Goal: Task Accomplishment & Management: Manage account settings

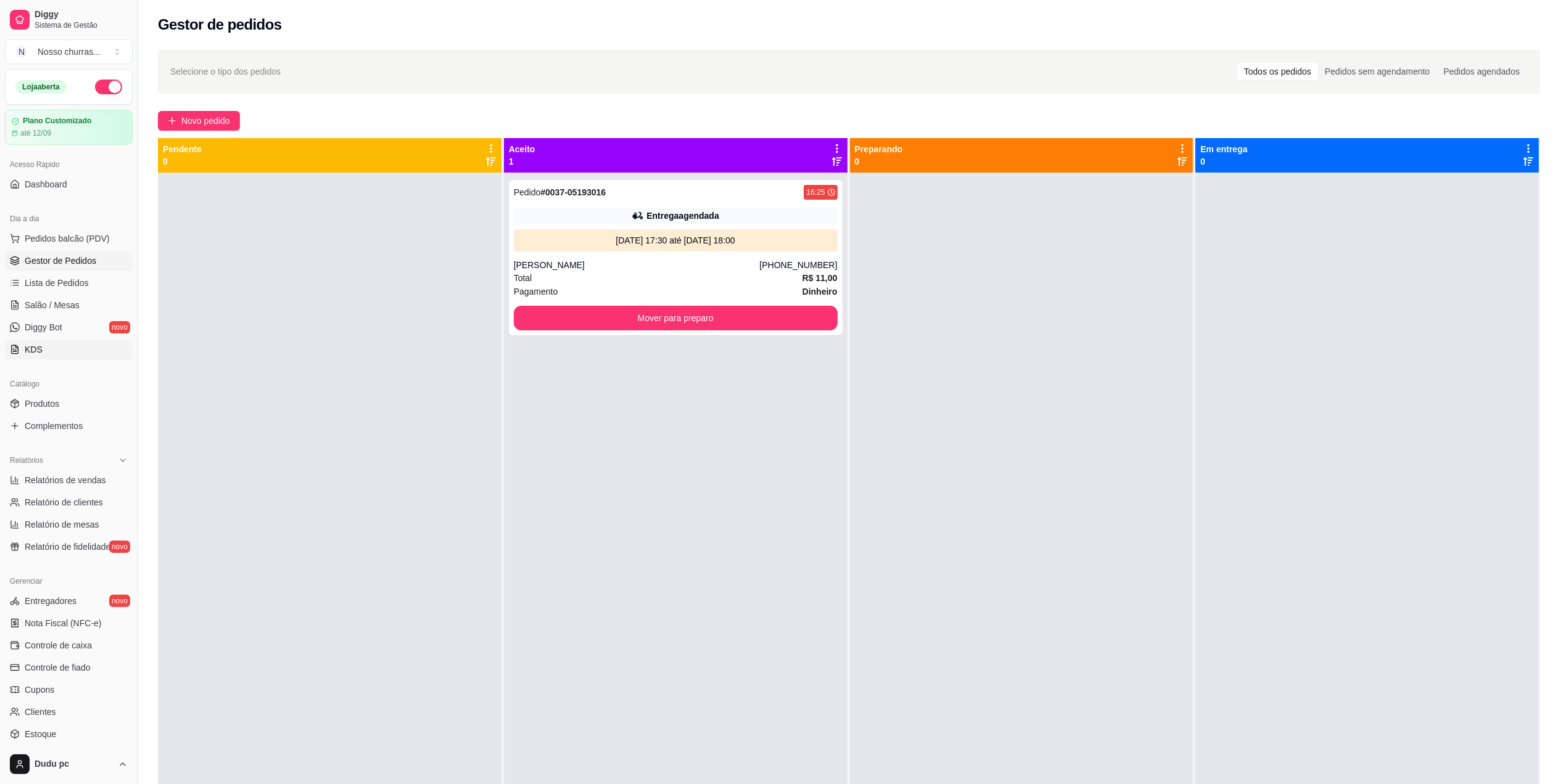
scroll to position [104, 0]
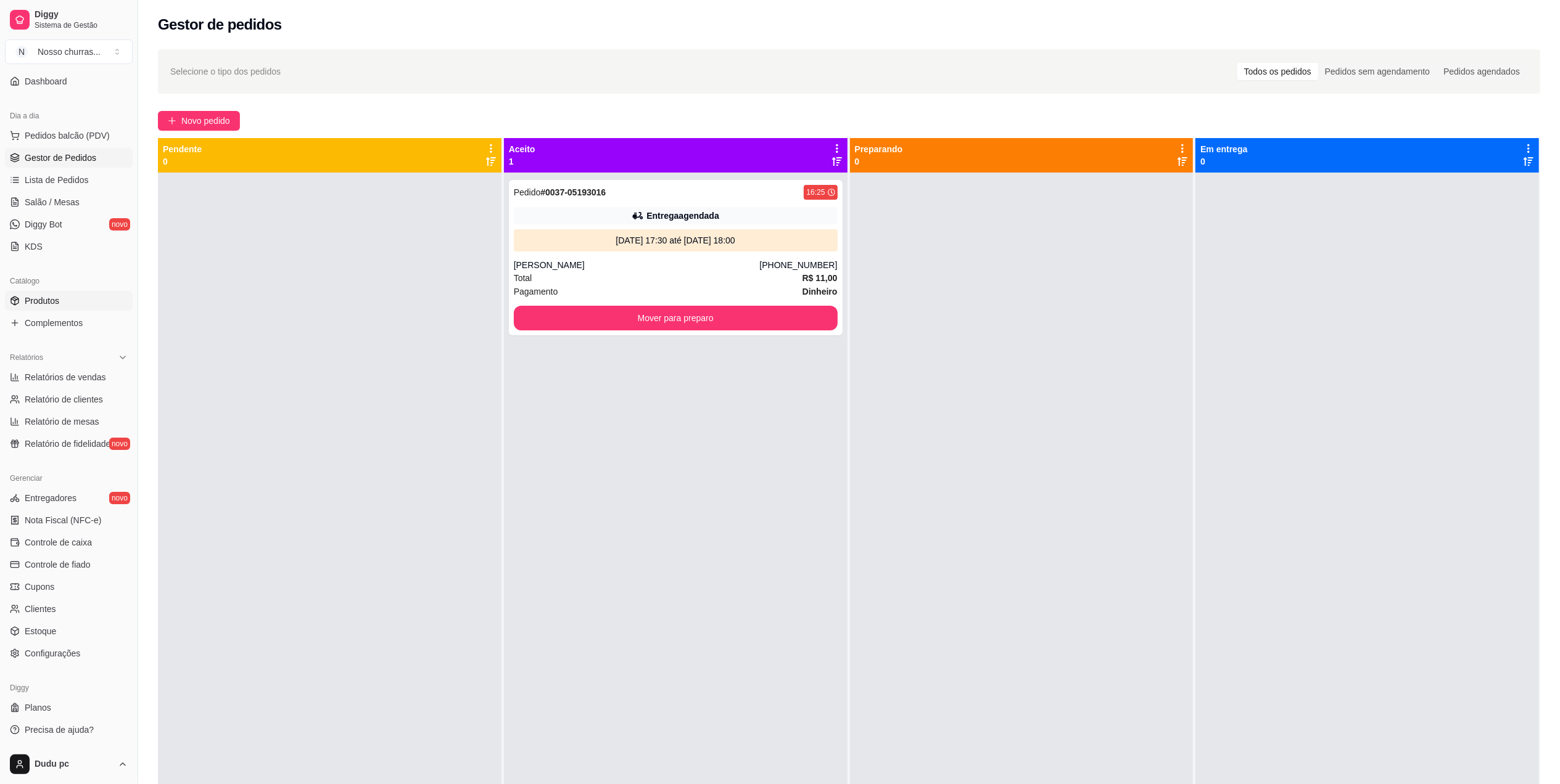
click at [63, 301] on link "Produtos" at bounding box center [69, 300] width 127 height 20
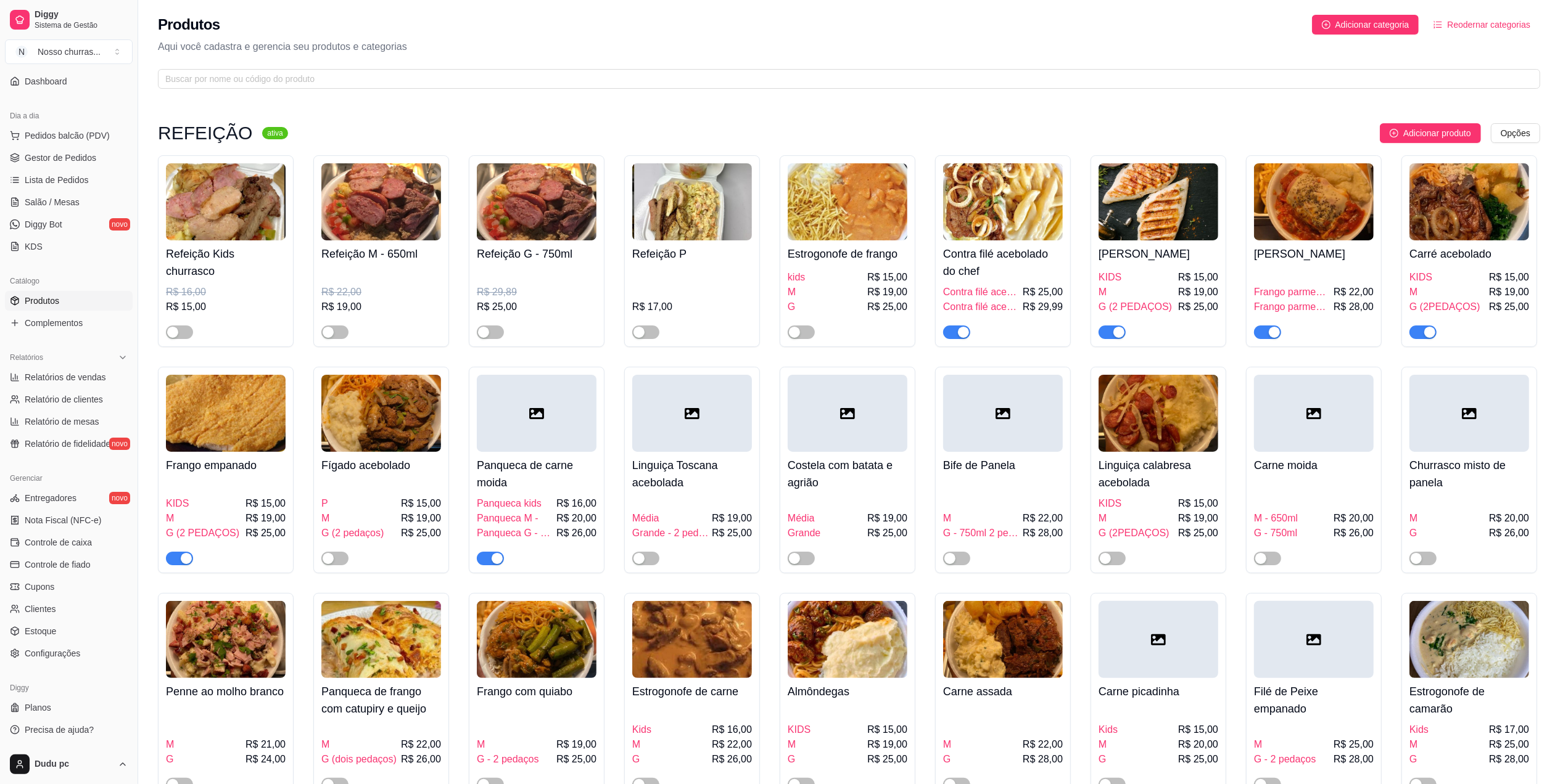
click at [960, 334] on div "button" at bounding box center [963, 332] width 11 height 11
click at [1111, 336] on button "button" at bounding box center [1112, 332] width 27 height 14
click at [1272, 337] on div "button" at bounding box center [1274, 332] width 11 height 11
click at [1427, 335] on div "button" at bounding box center [1429, 332] width 11 height 11
click at [176, 565] on span "button" at bounding box center [179, 558] width 27 height 14
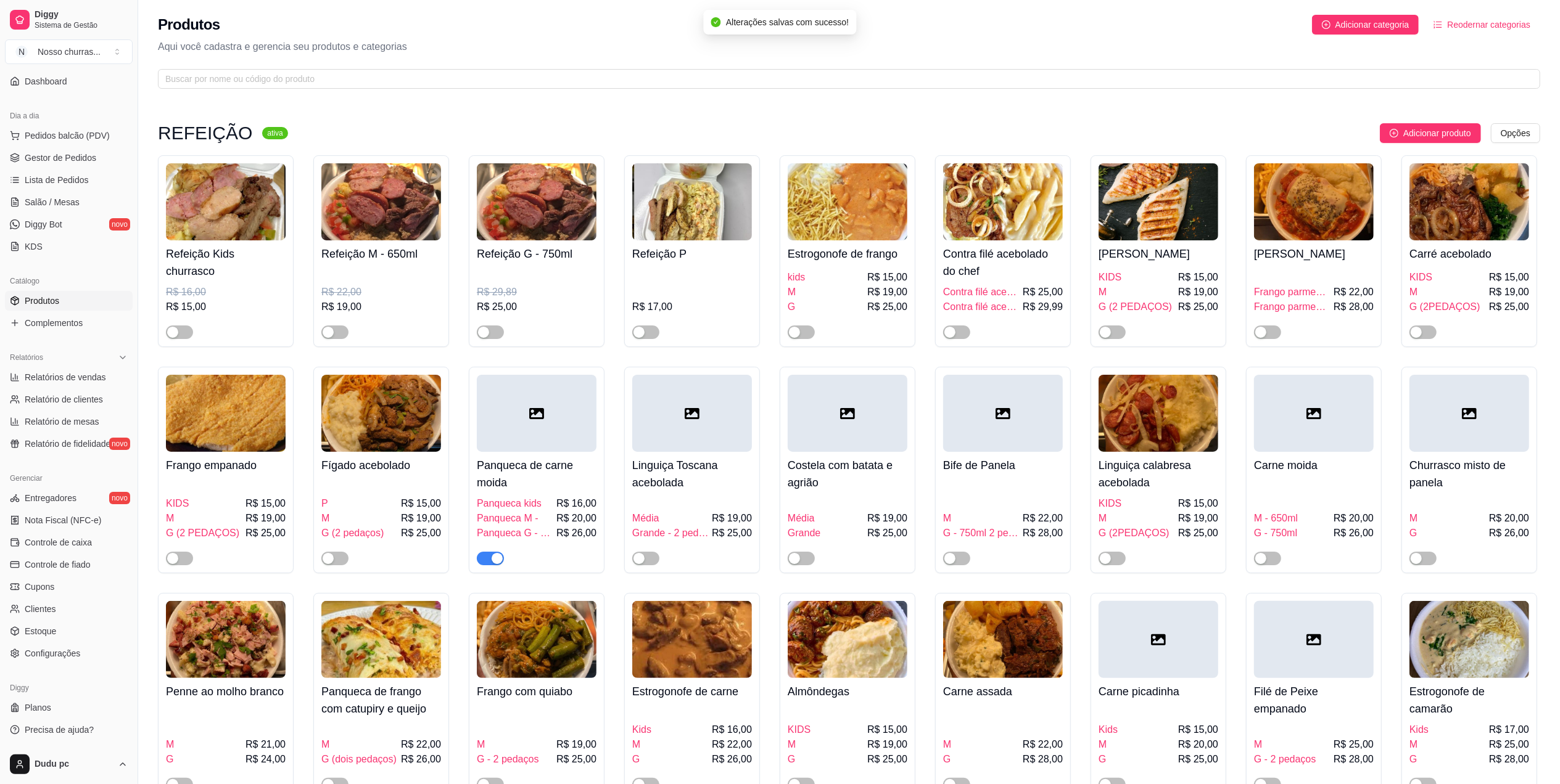
click at [496, 565] on span "button" at bounding box center [490, 558] width 27 height 14
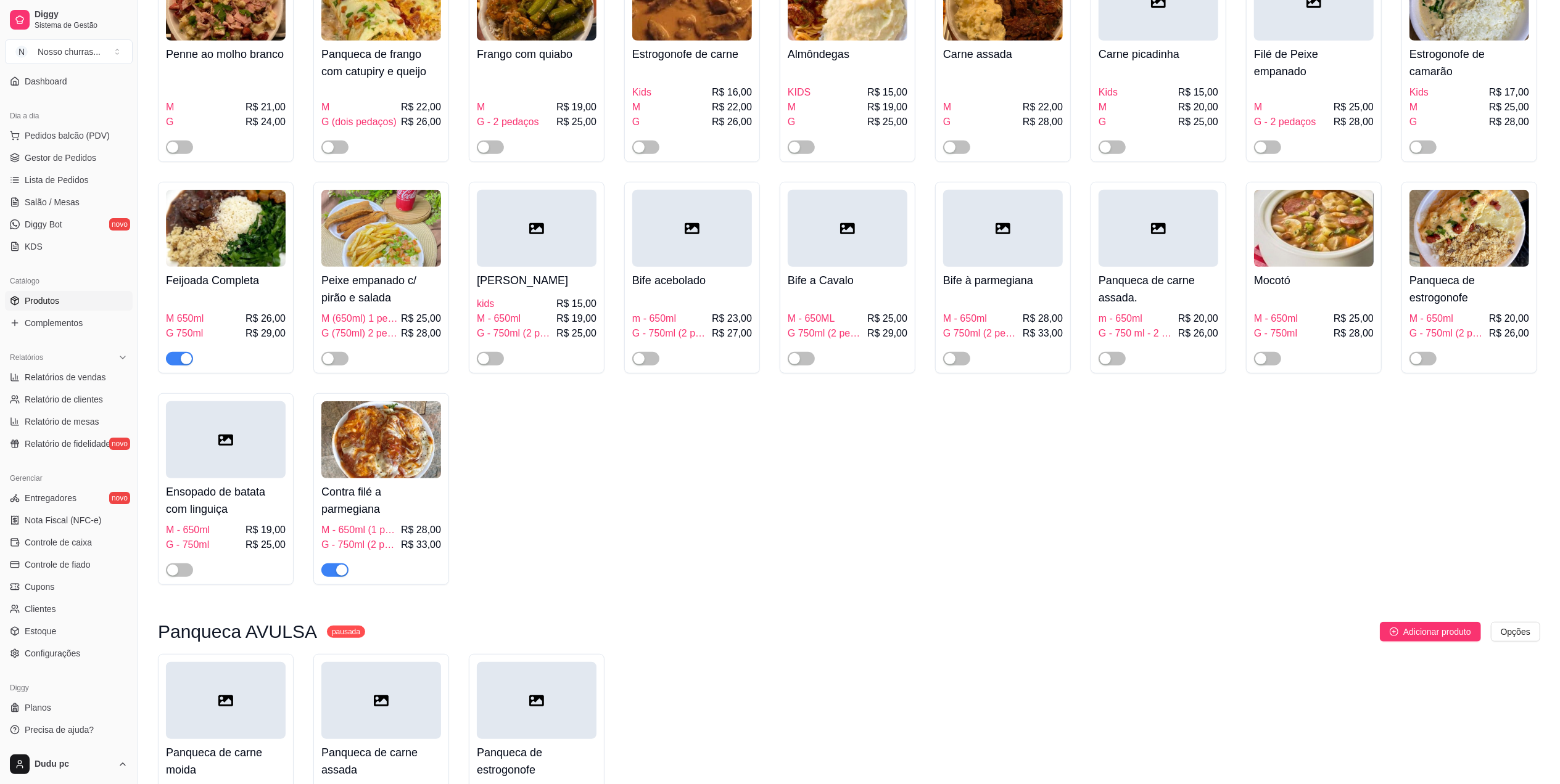
scroll to position [657, 0]
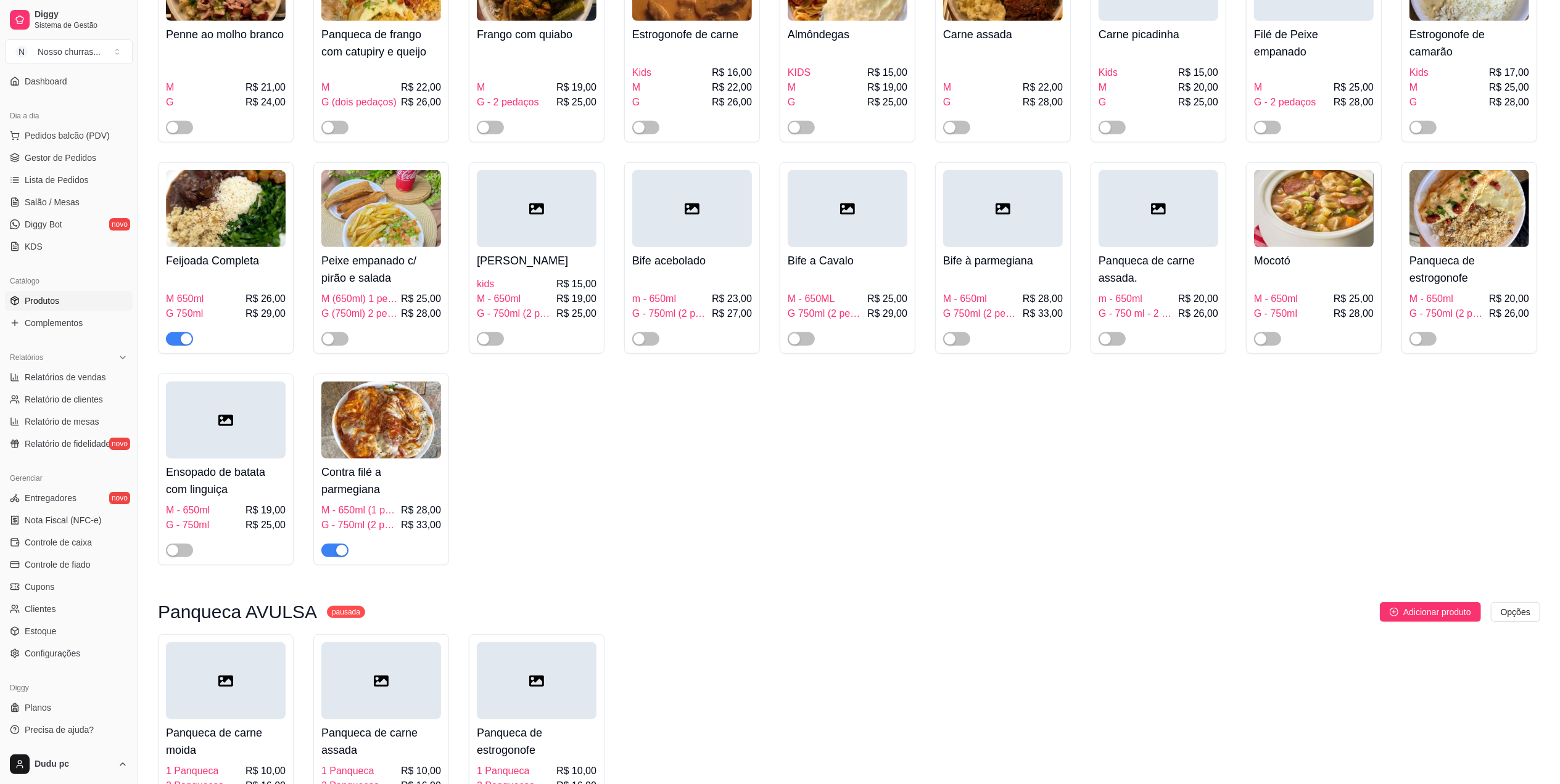
click at [180, 343] on div "button" at bounding box center [185, 339] width 11 height 11
click at [329, 557] on span "button" at bounding box center [335, 550] width 27 height 14
click at [672, 466] on div "Refeição Kids churrasco R$ 16,00 R$ 15,00 Refeição M - 650ml R$ 22,00 R$ 19,00 …" at bounding box center [849, 32] width 1382 height 1067
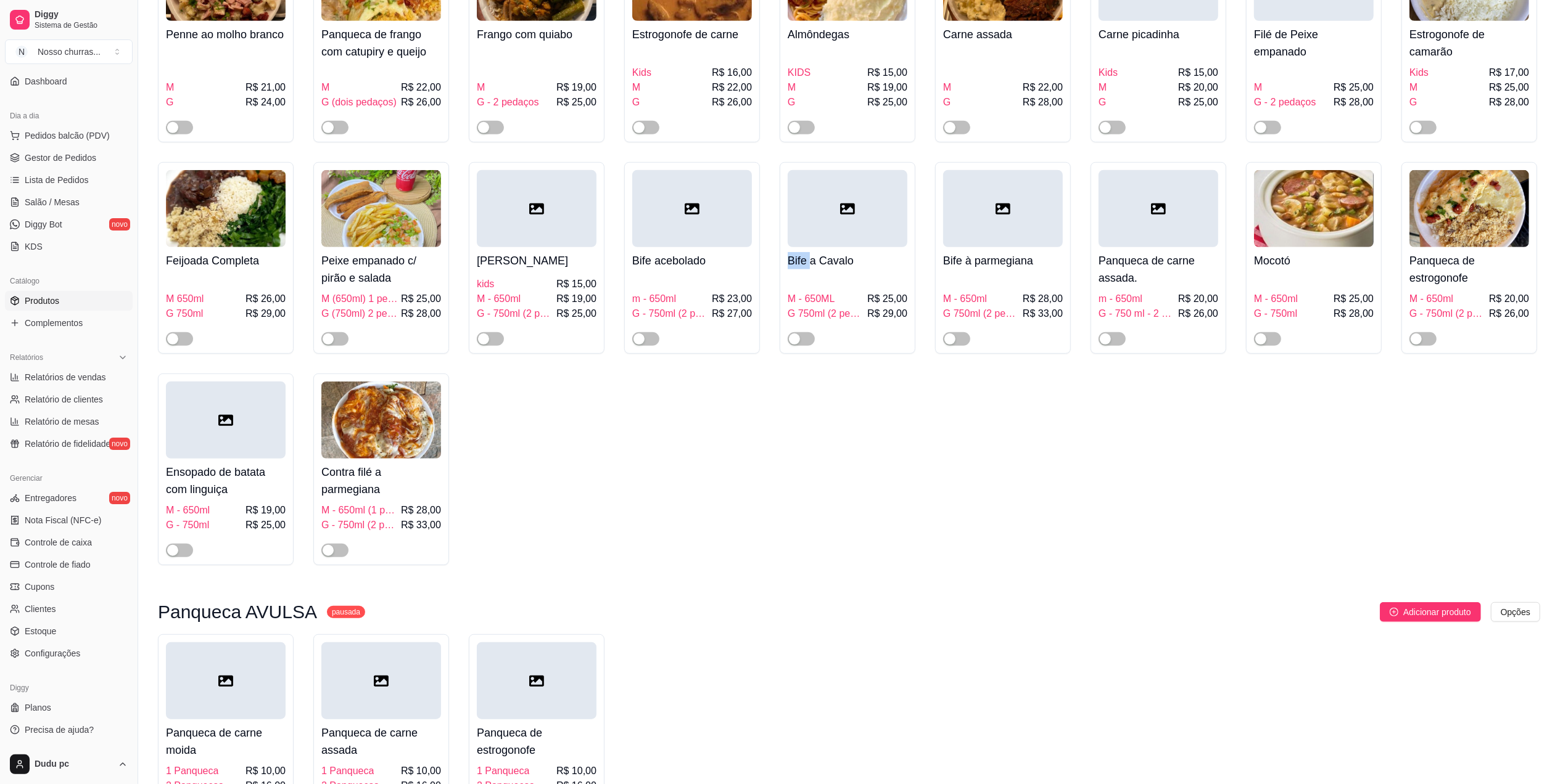
click at [672, 466] on div "Refeição Kids churrasco R$ 16,00 R$ 15,00 Refeição M - 650ml R$ 22,00 R$ 19,00 …" at bounding box center [849, 32] width 1382 height 1067
drag, startPoint x: 672, startPoint y: 466, endPoint x: 980, endPoint y: 491, distance: 309.0
click at [980, 491] on div "Refeição Kids churrasco R$ 16,00 R$ 15,00 Refeição M - 650ml R$ 22,00 R$ 19,00 …" at bounding box center [849, 32] width 1382 height 1067
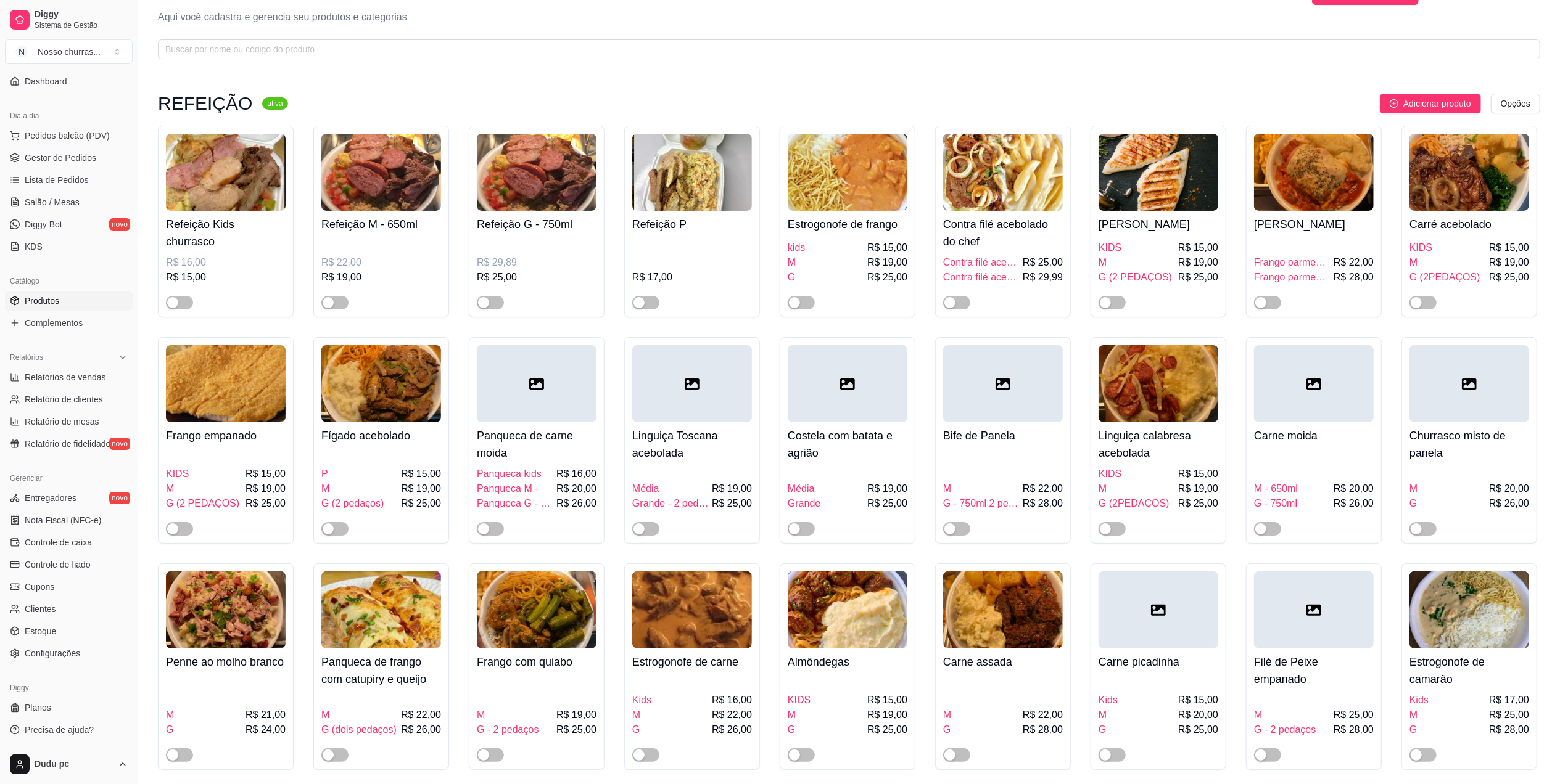
scroll to position [0, 0]
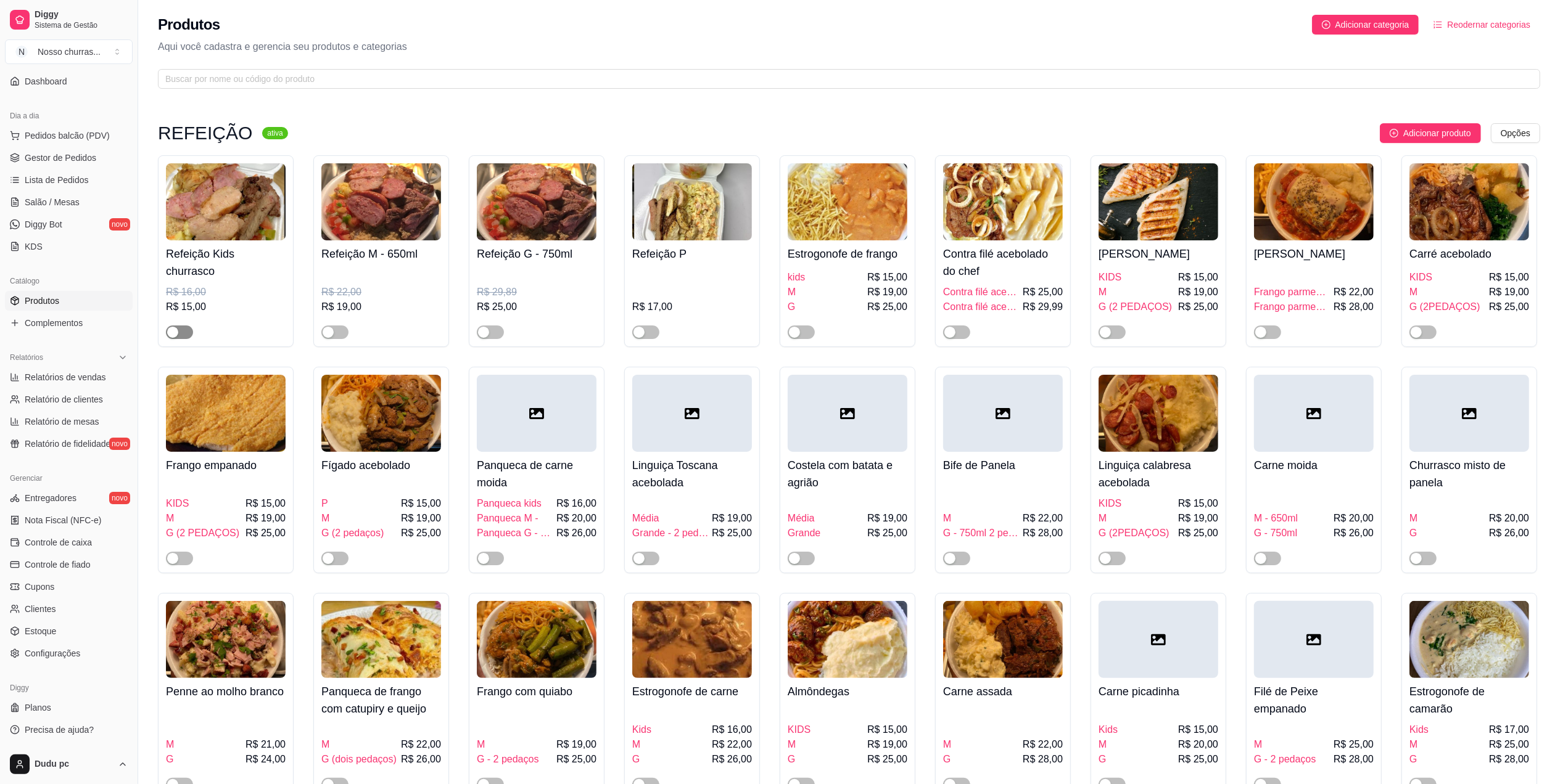
click at [175, 333] on div "button" at bounding box center [172, 332] width 11 height 11
click at [340, 334] on span "button" at bounding box center [335, 332] width 27 height 14
click at [487, 337] on div "button" at bounding box center [483, 332] width 11 height 11
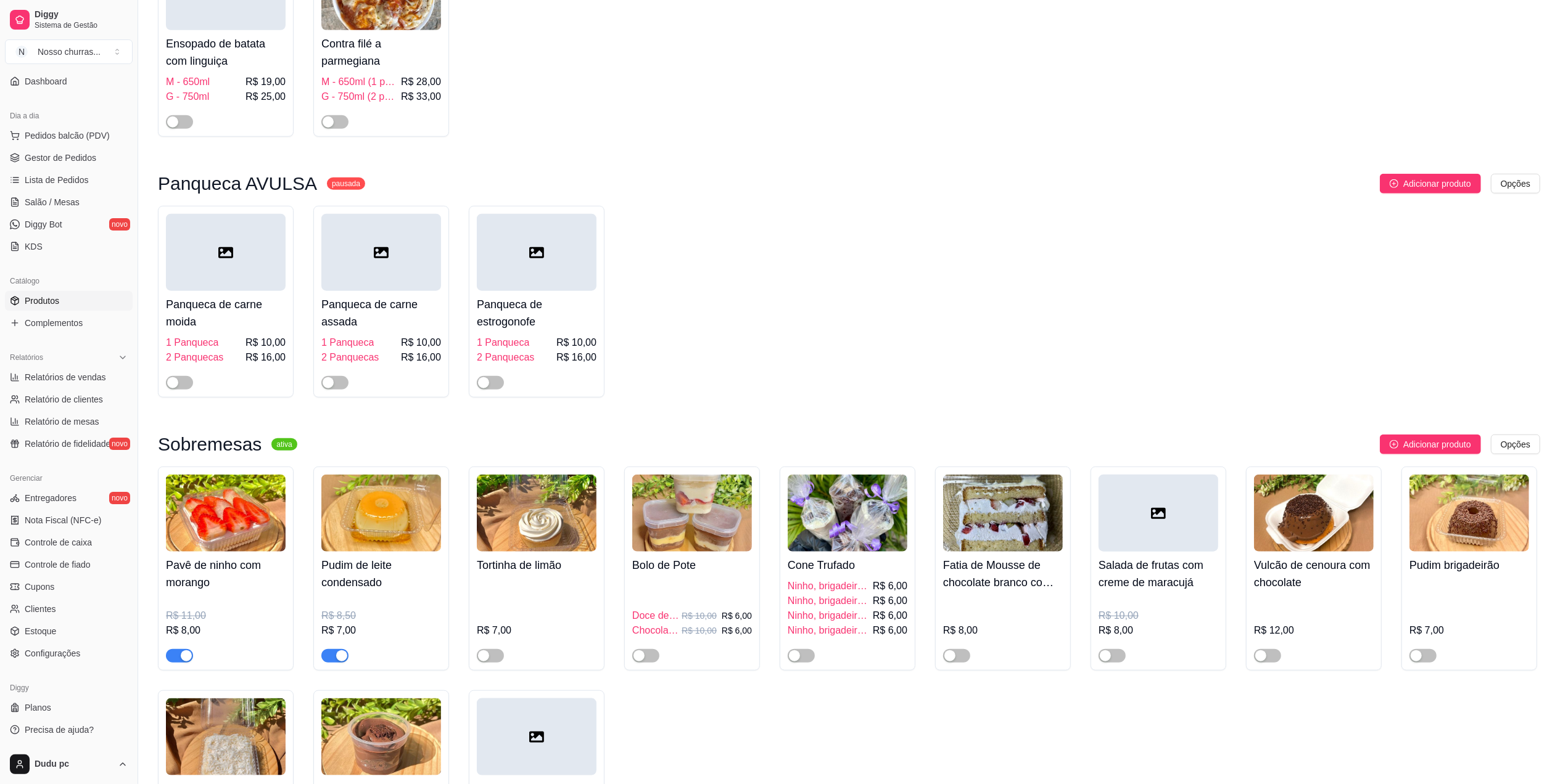
scroll to position [1150, 0]
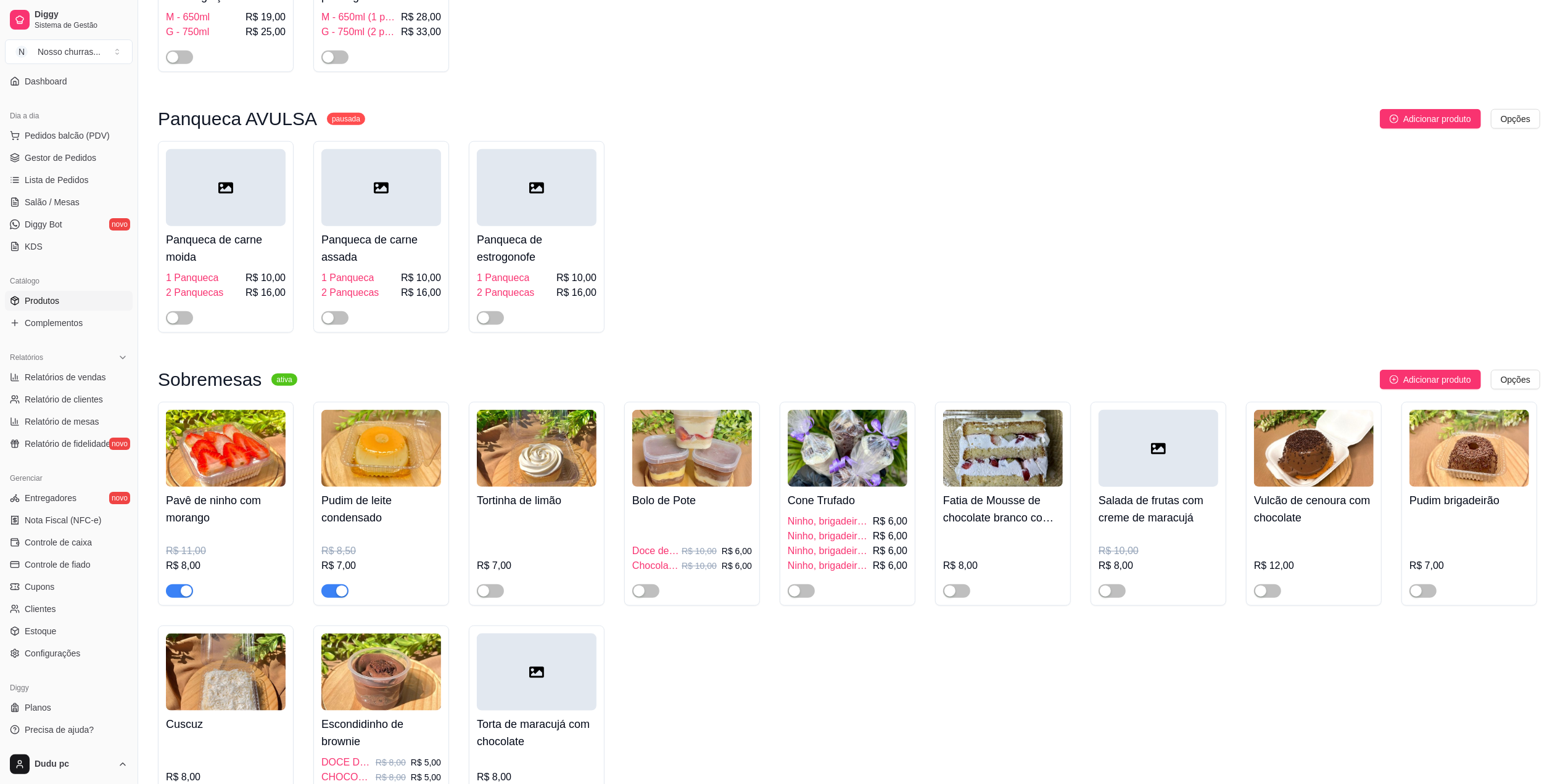
click at [1238, 195] on div "Panqueca de carne moida 1 Panqueca R$ 10,00 2 Panquecas R$ 16,00 Panqueca de ca…" at bounding box center [849, 237] width 1382 height 192
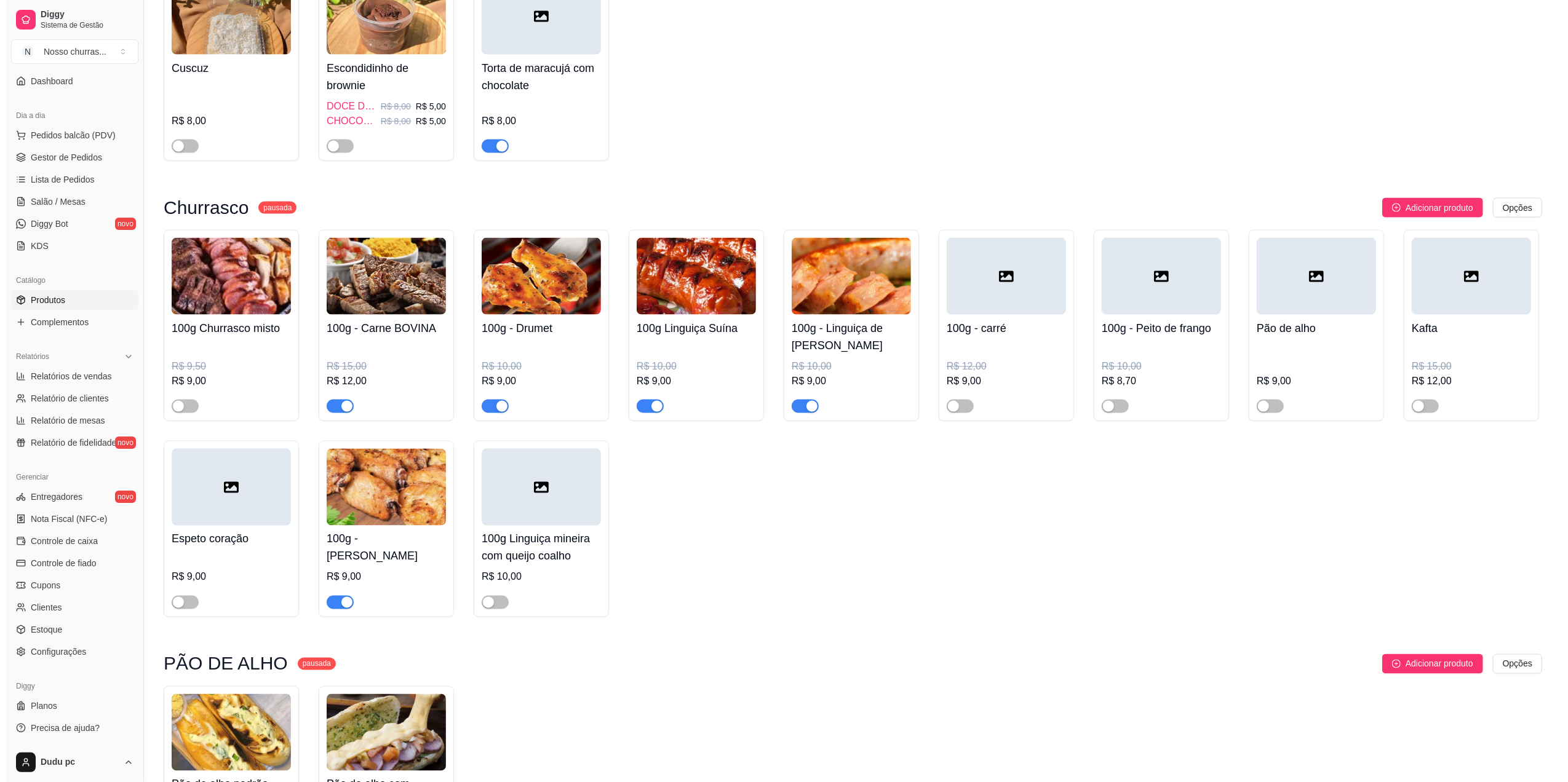
scroll to position [1804, 0]
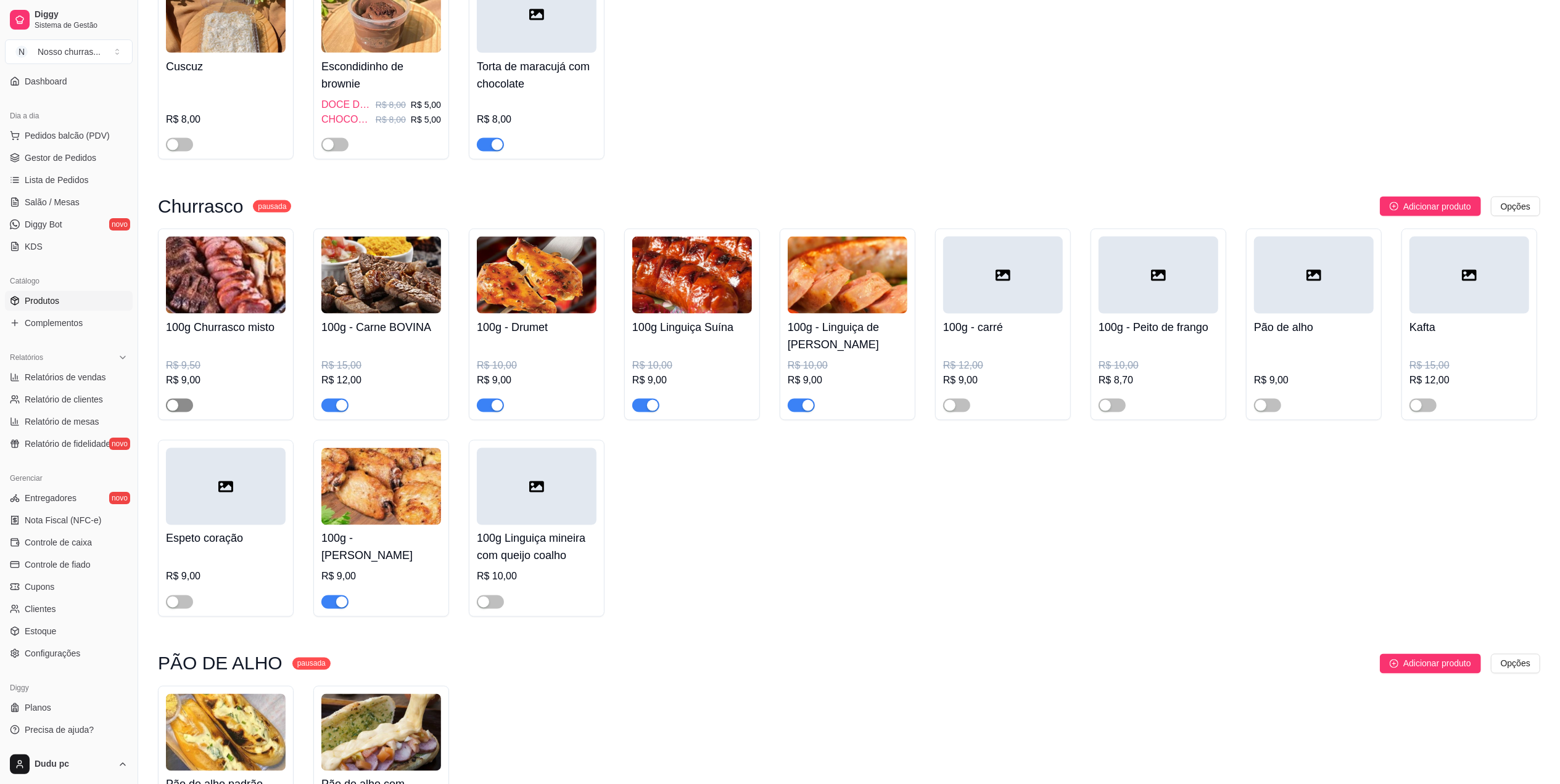
click at [174, 411] on div "button" at bounding box center [172, 405] width 11 height 11
click at [965, 413] on span "button" at bounding box center [956, 405] width 27 height 14
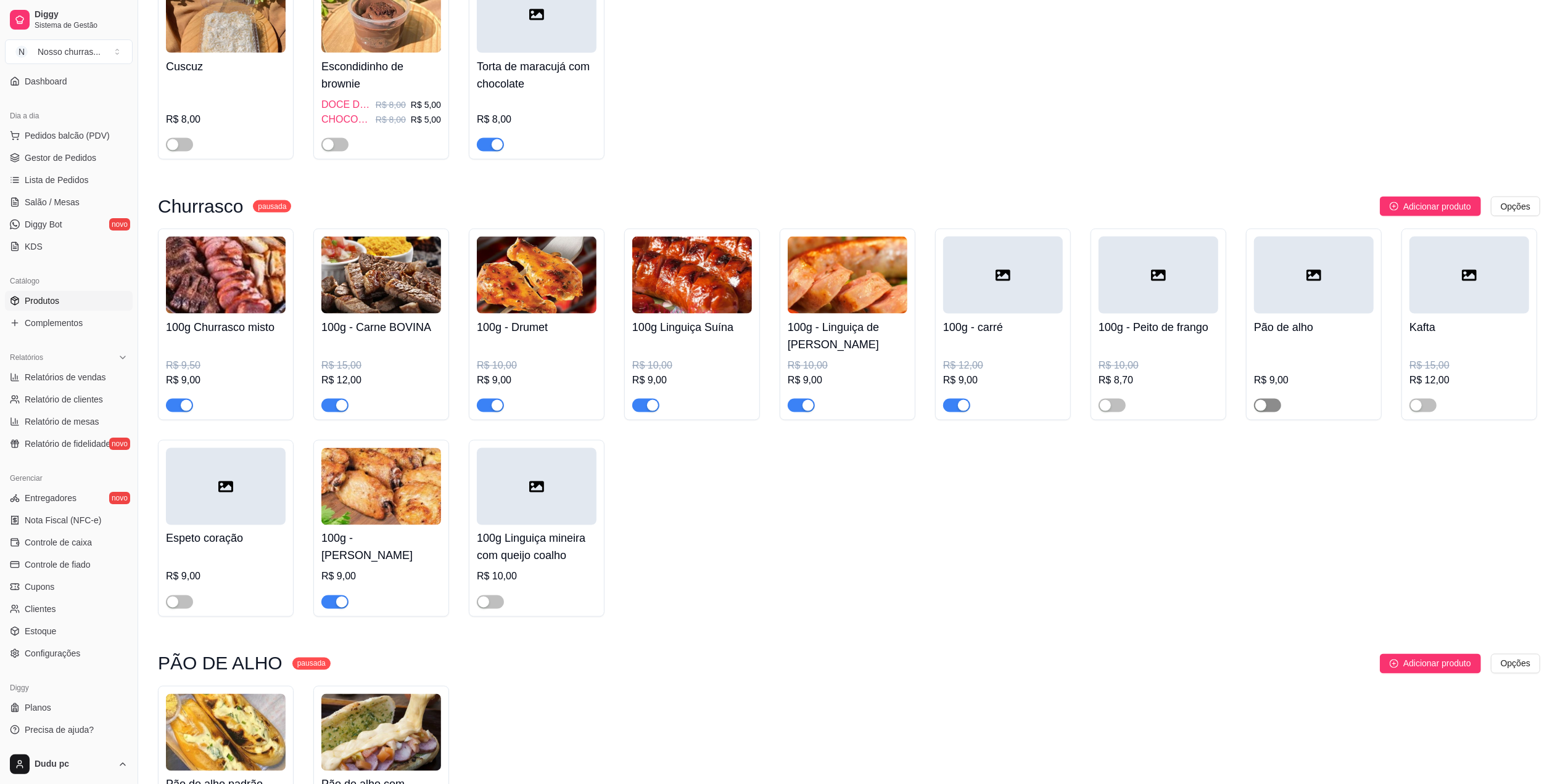
click at [1275, 413] on span "button" at bounding box center [1267, 405] width 27 height 14
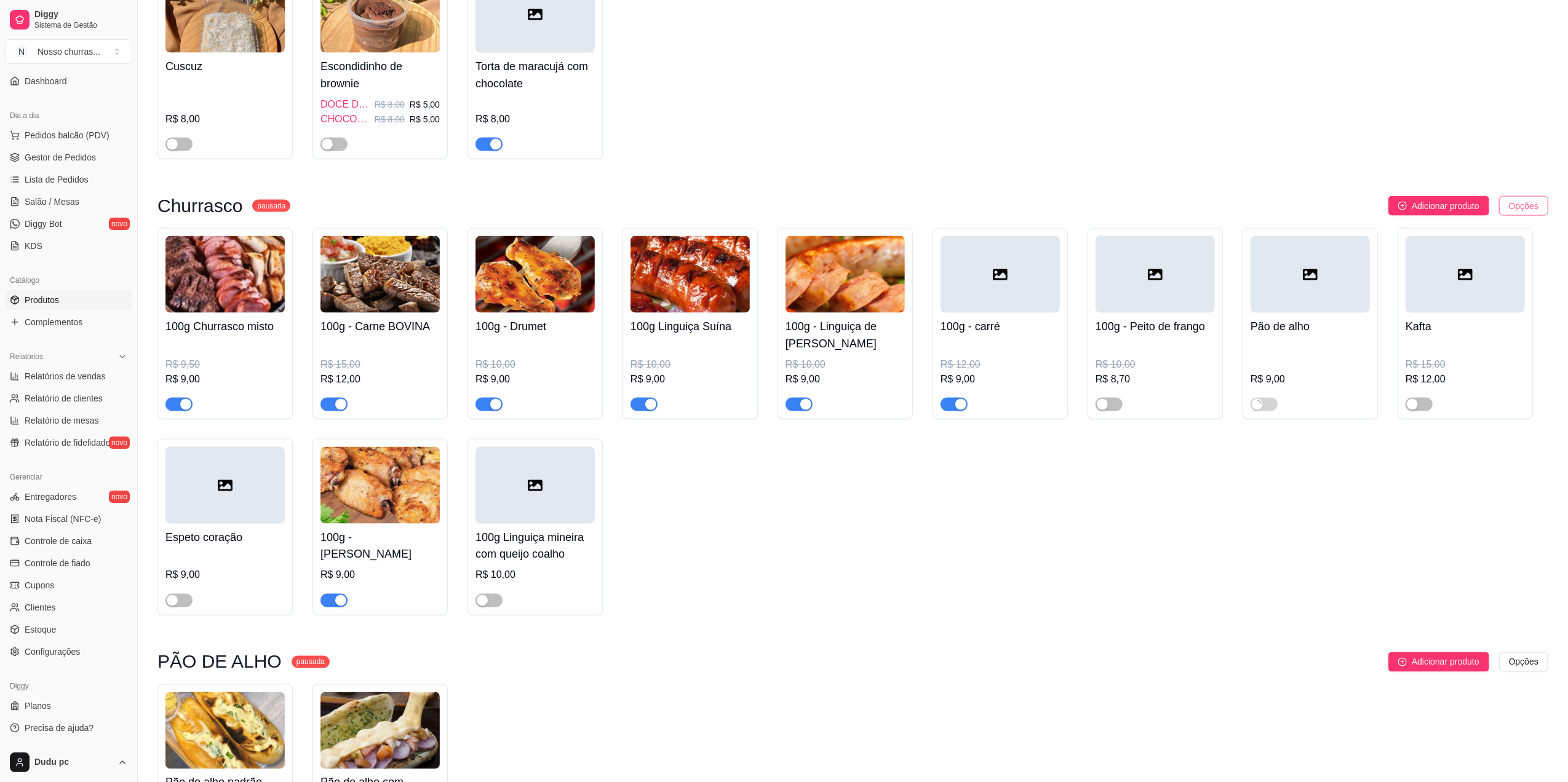
click at [1468, 271] on div "Editar categoria" at bounding box center [1499, 268] width 131 height 19
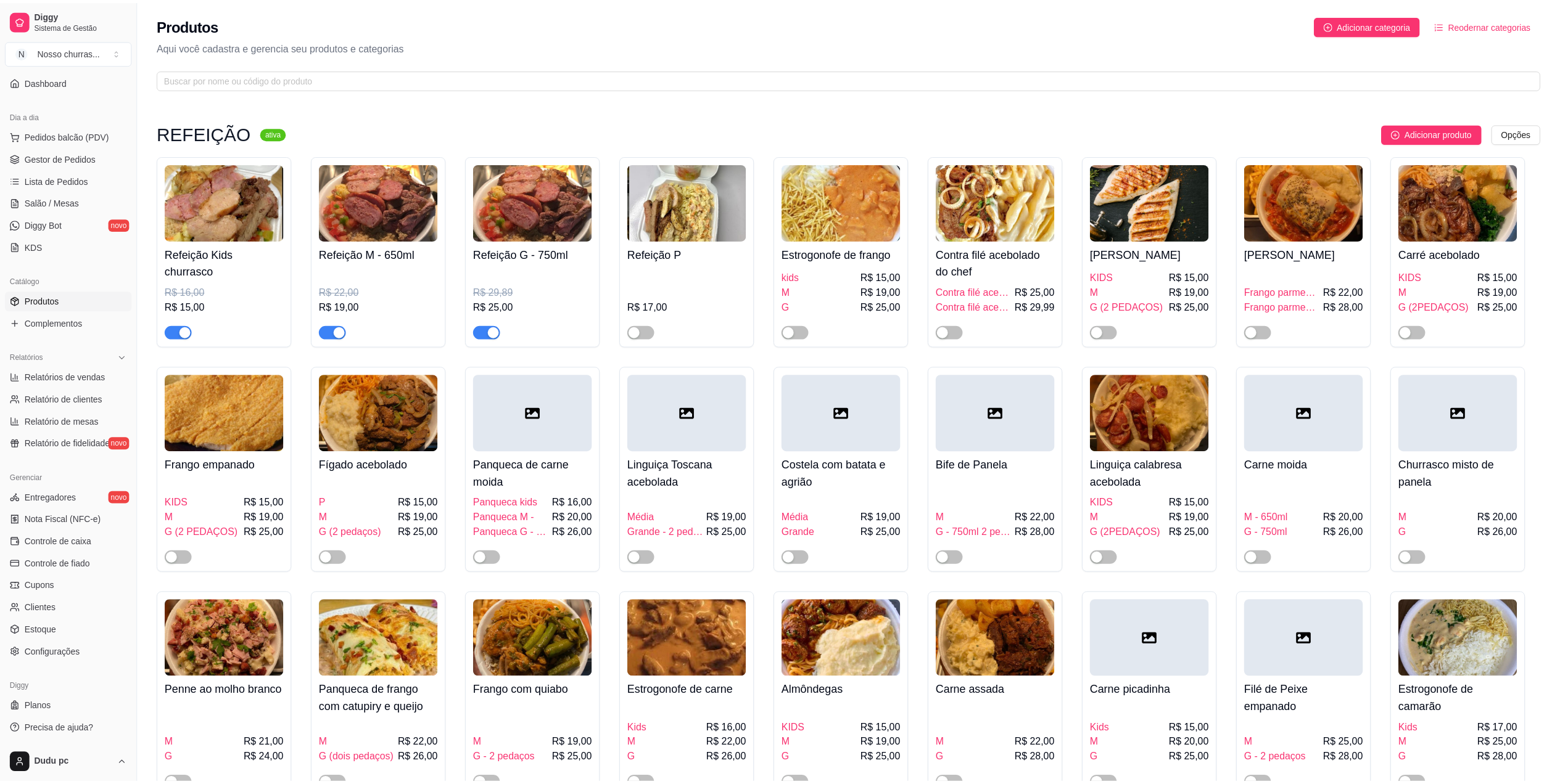
scroll to position [1635, 0]
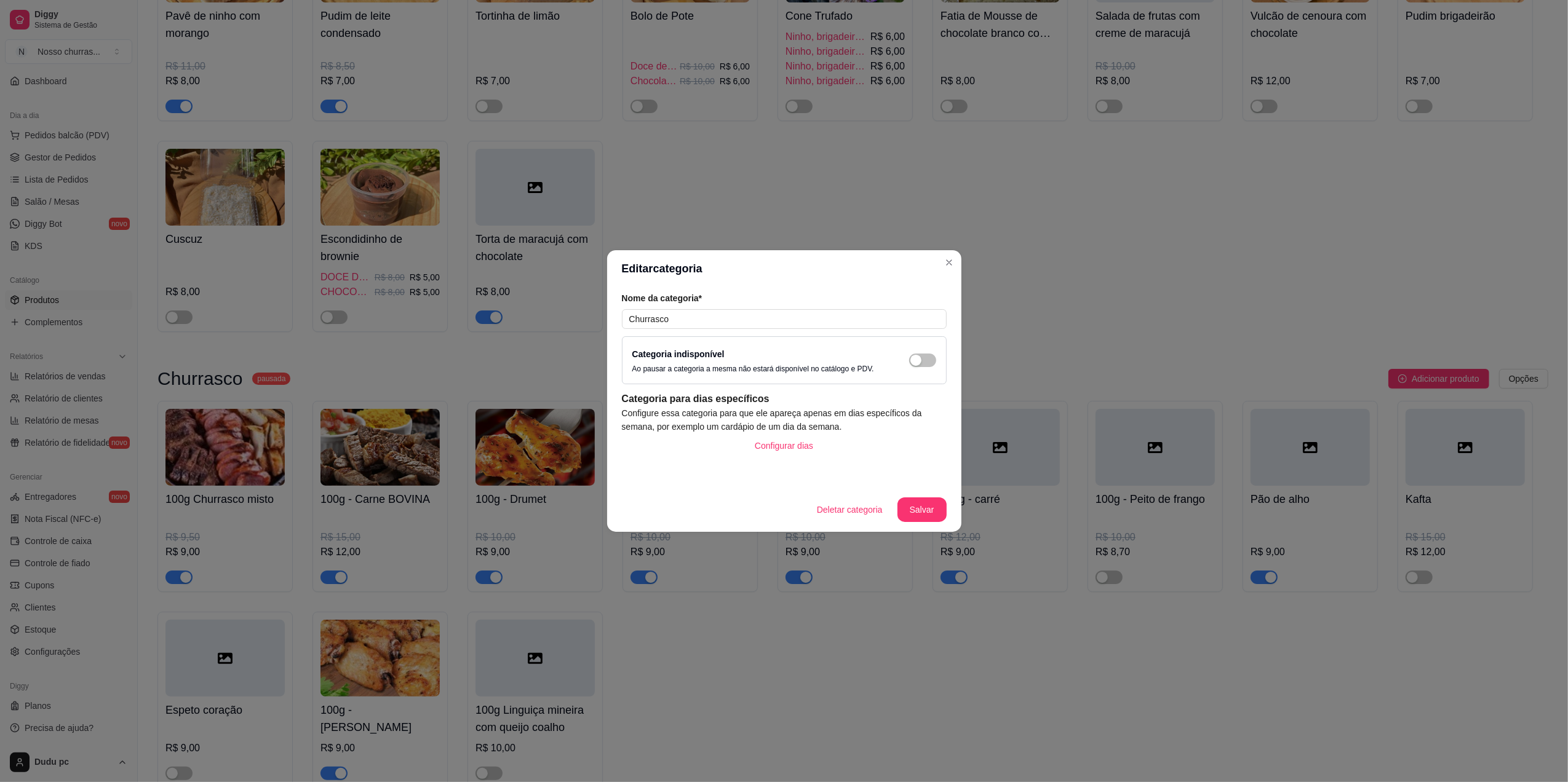
click at [909, 357] on div "Categoria indisponível Ao pausar a categoria a mesma não estará disponível no c…" at bounding box center [784, 360] width 304 height 27
click at [917, 360] on div "button" at bounding box center [915, 360] width 11 height 11
click at [914, 508] on button "Salvar" at bounding box center [922, 510] width 48 height 24
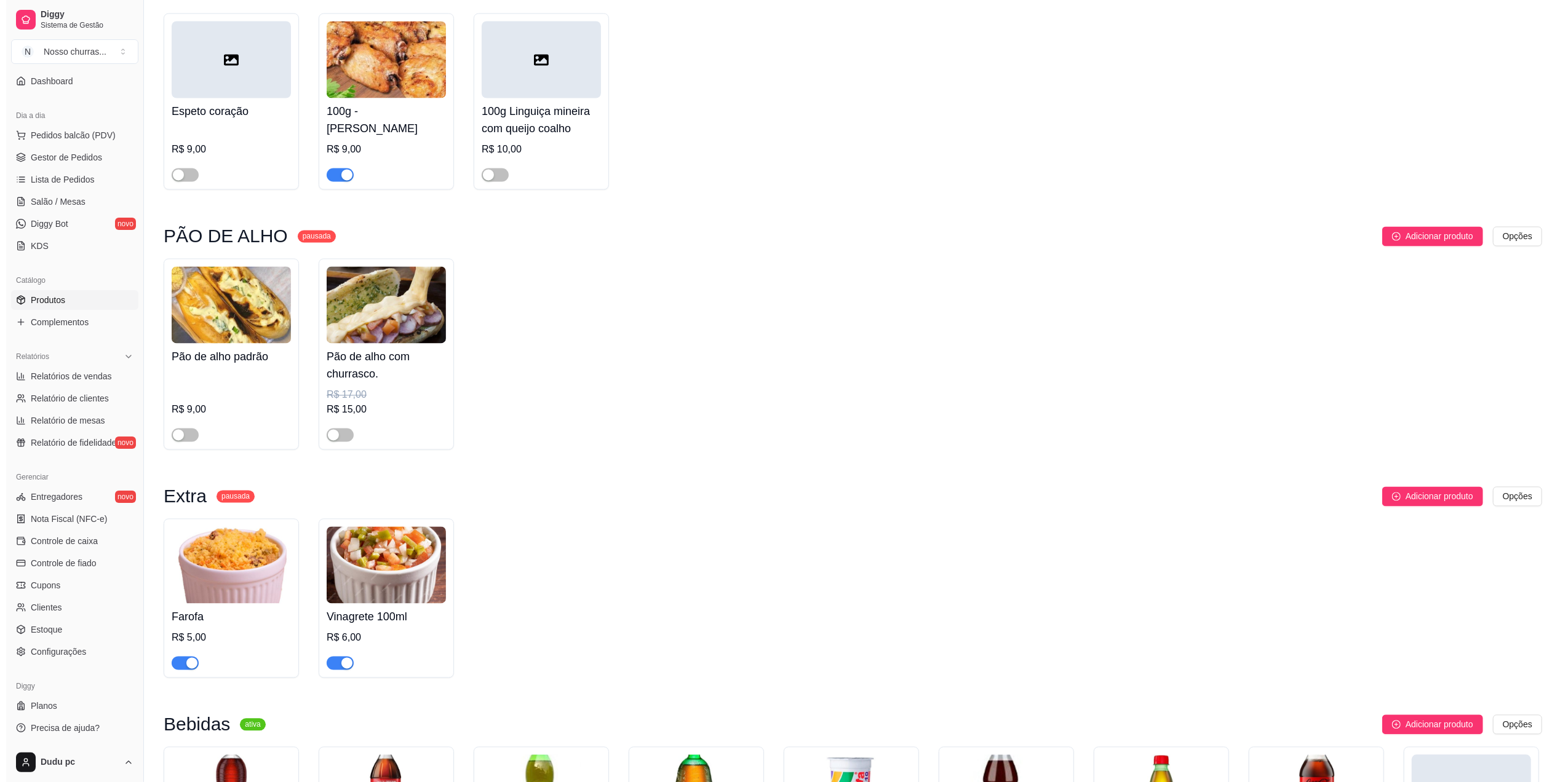
scroll to position [2286, 0]
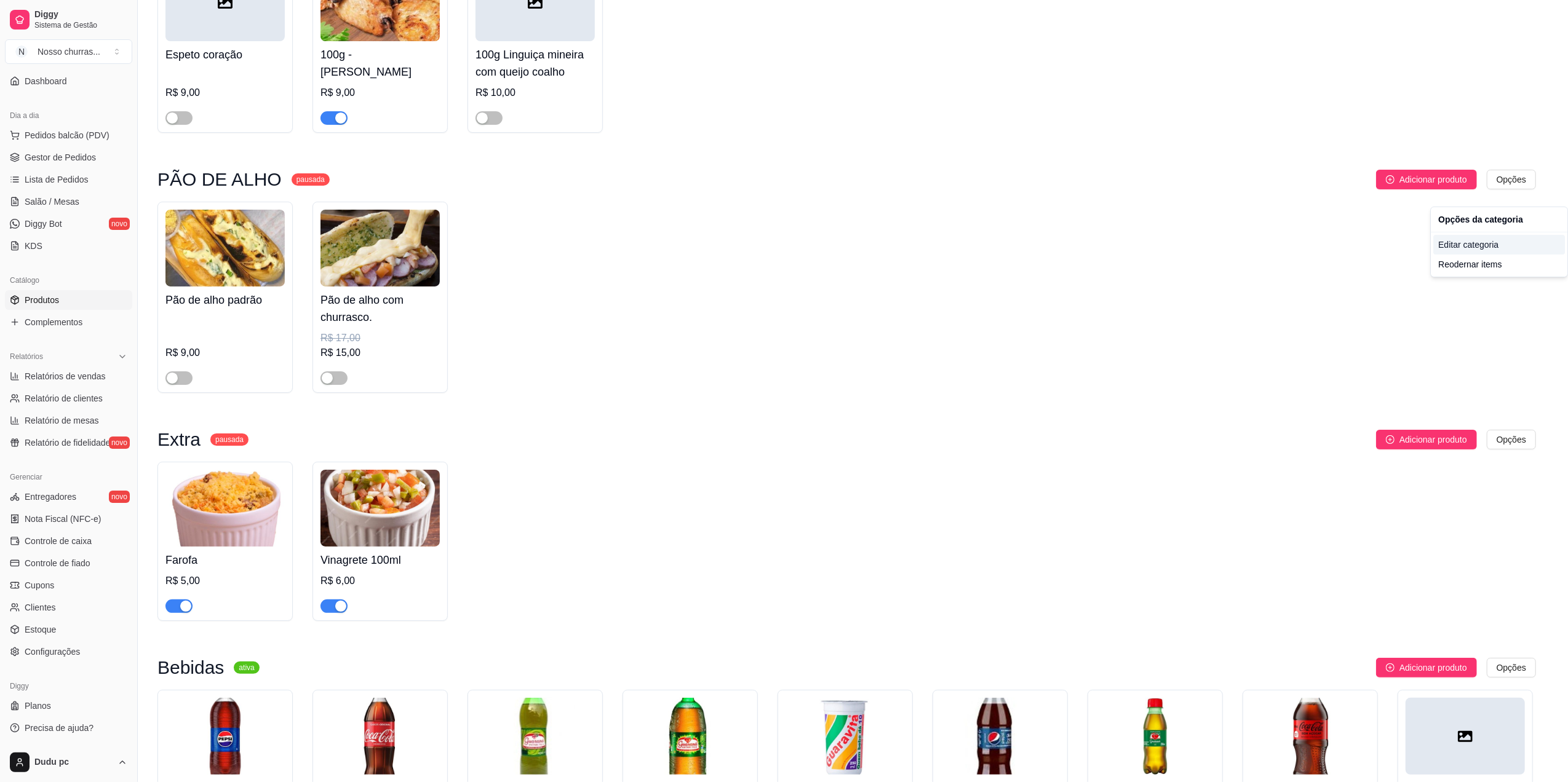
click at [1484, 243] on div "Editar categoria" at bounding box center [1499, 244] width 131 height 19
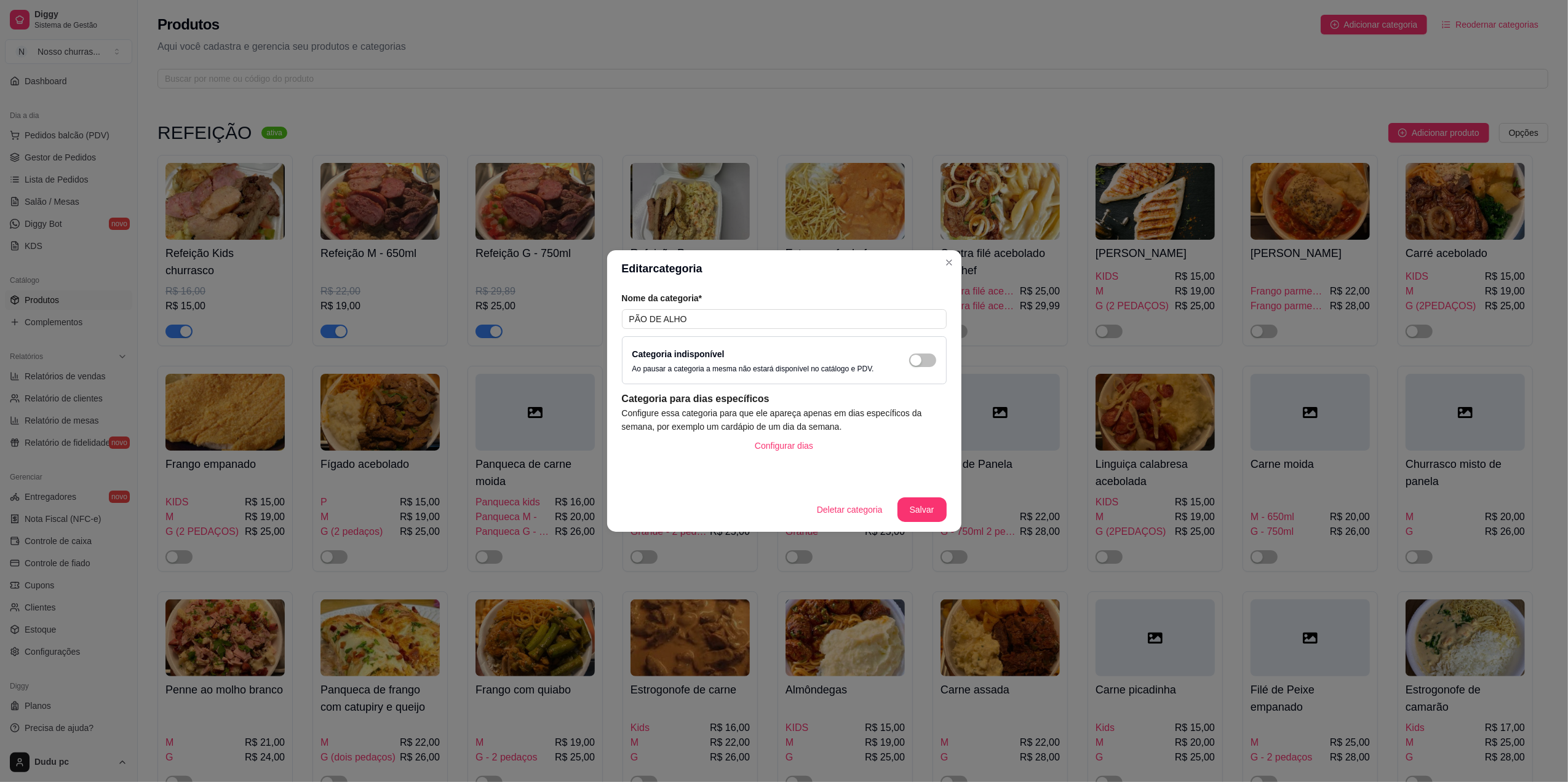
scroll to position [2090, 0]
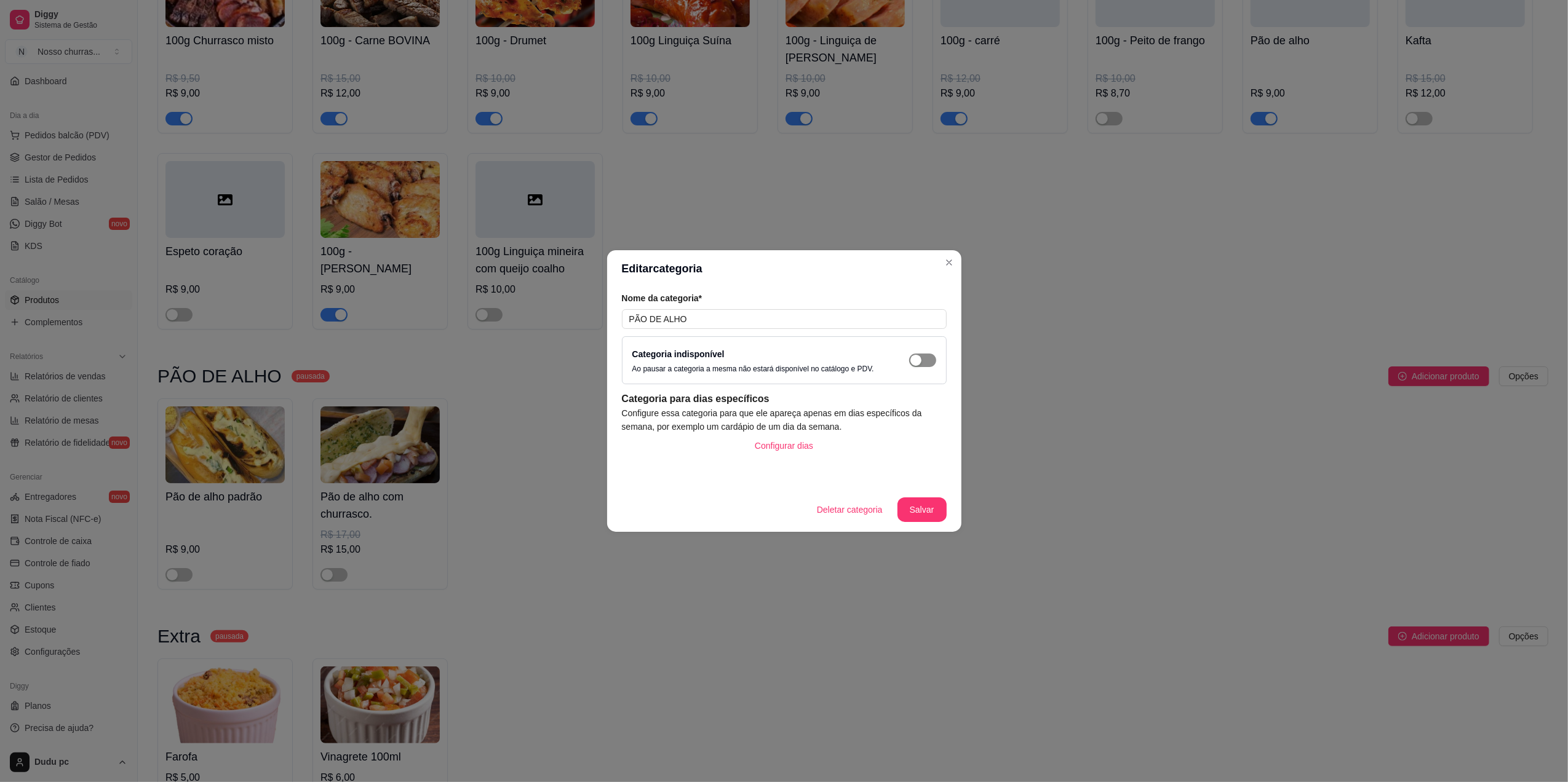
click at [926, 355] on span "button" at bounding box center [922, 360] width 27 height 14
click at [914, 515] on button "Salvar" at bounding box center [922, 510] width 48 height 24
click at [915, 505] on button "Salvar" at bounding box center [922, 510] width 48 height 24
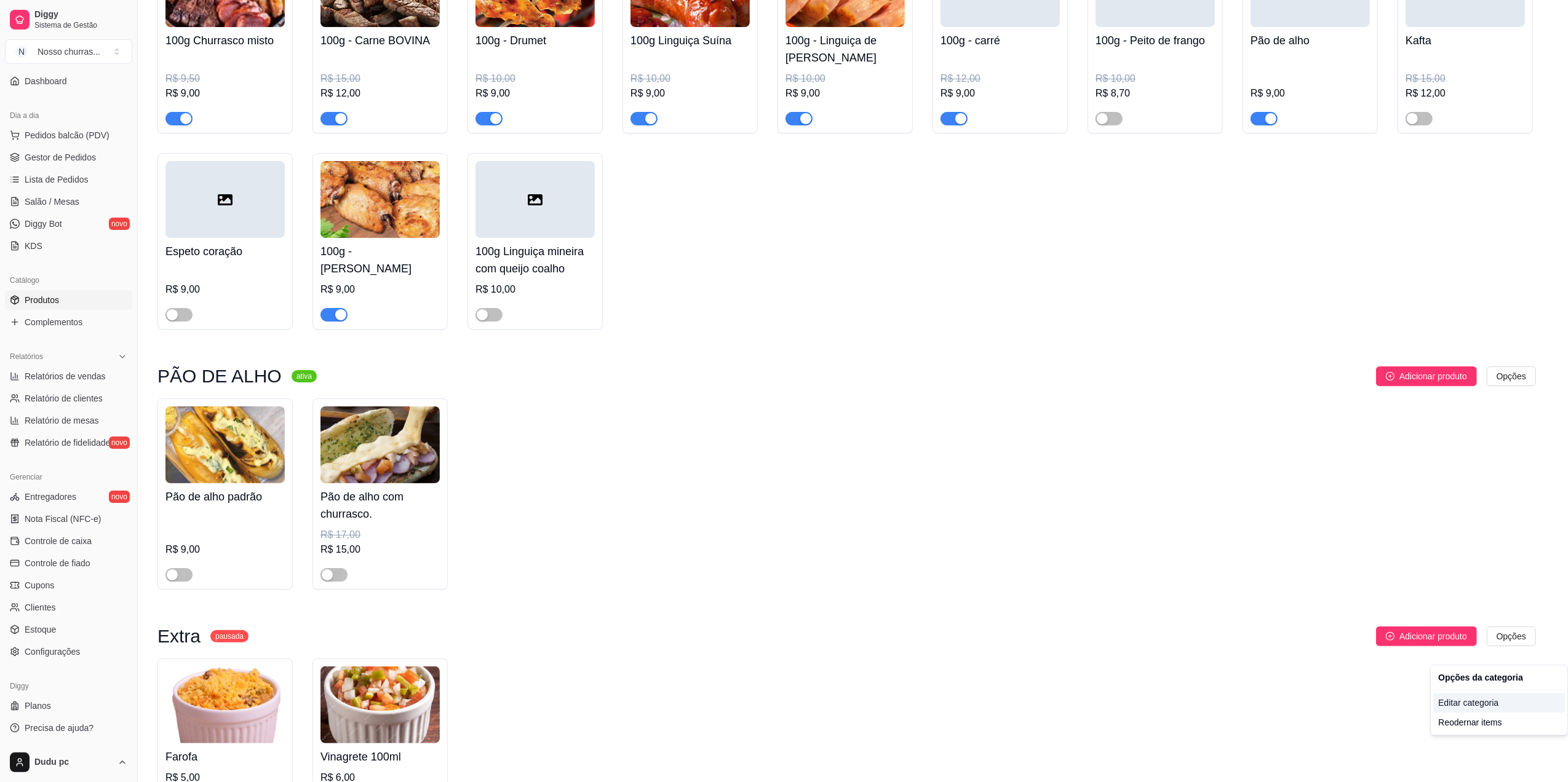
click at [1457, 705] on div "Editar categoria" at bounding box center [1499, 703] width 131 height 19
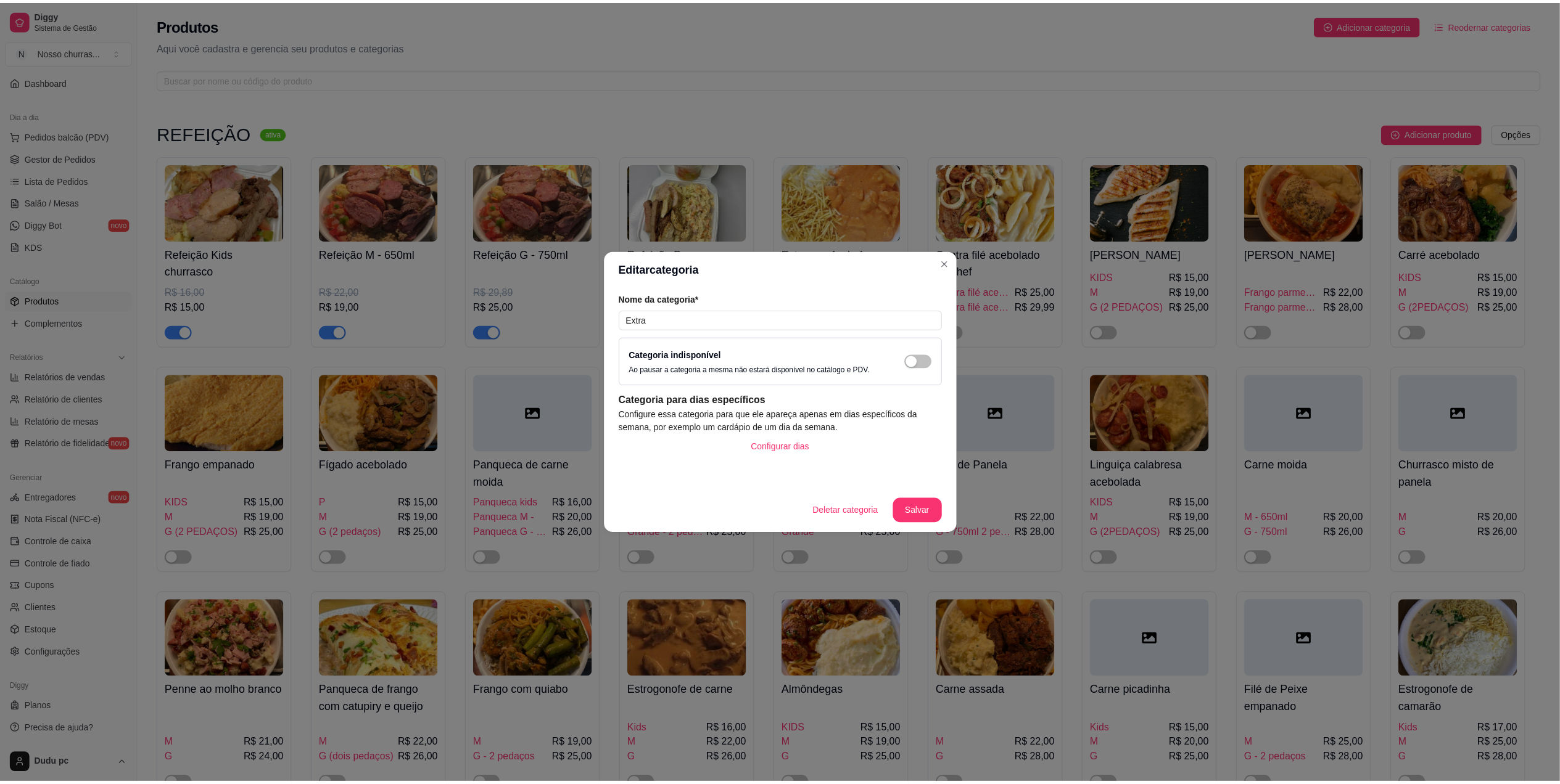
scroll to position [2357, 0]
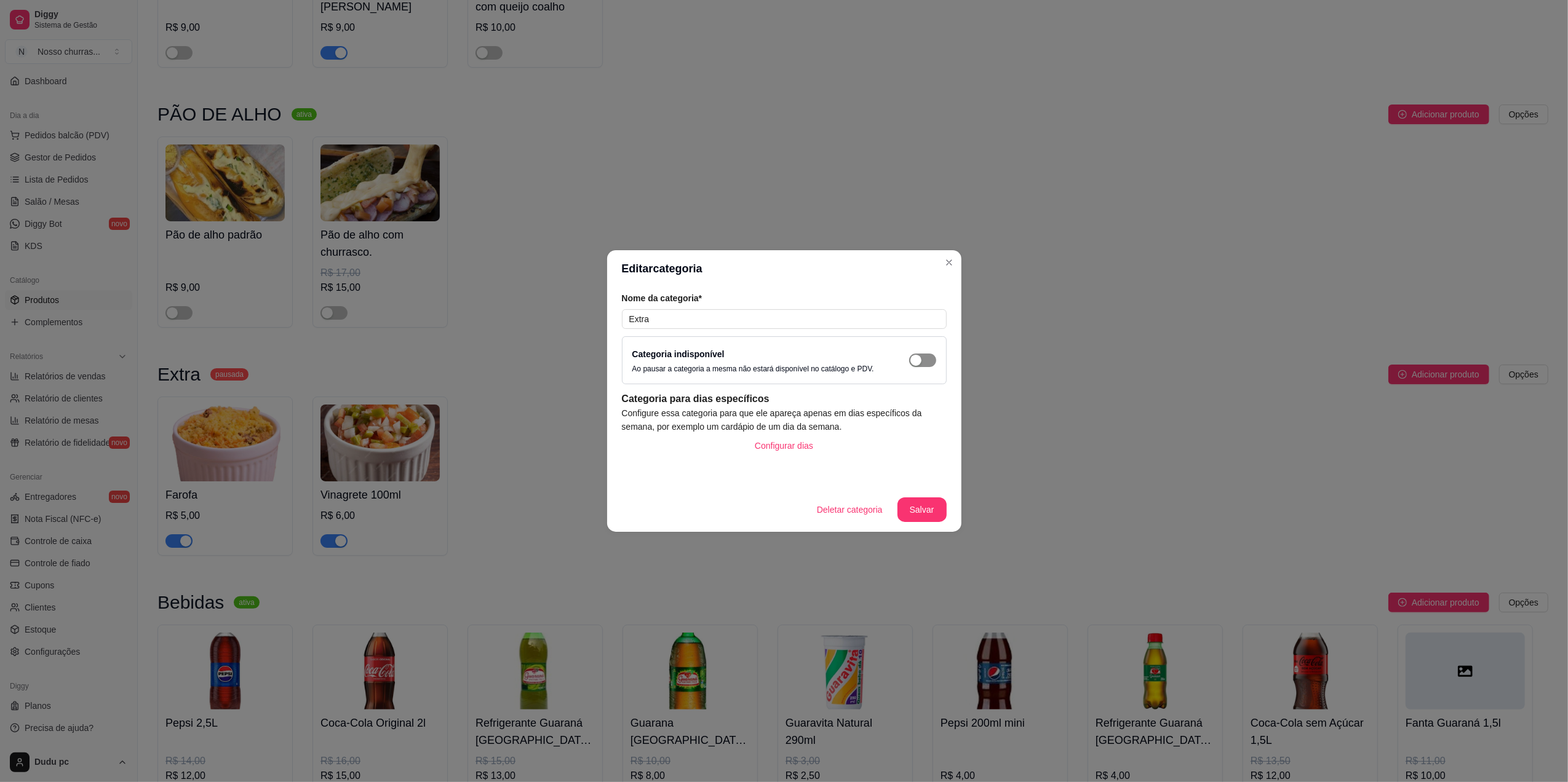
click at [914, 362] on div "button" at bounding box center [915, 360] width 11 height 11
click at [926, 511] on button "Salvar" at bounding box center [922, 510] width 48 height 24
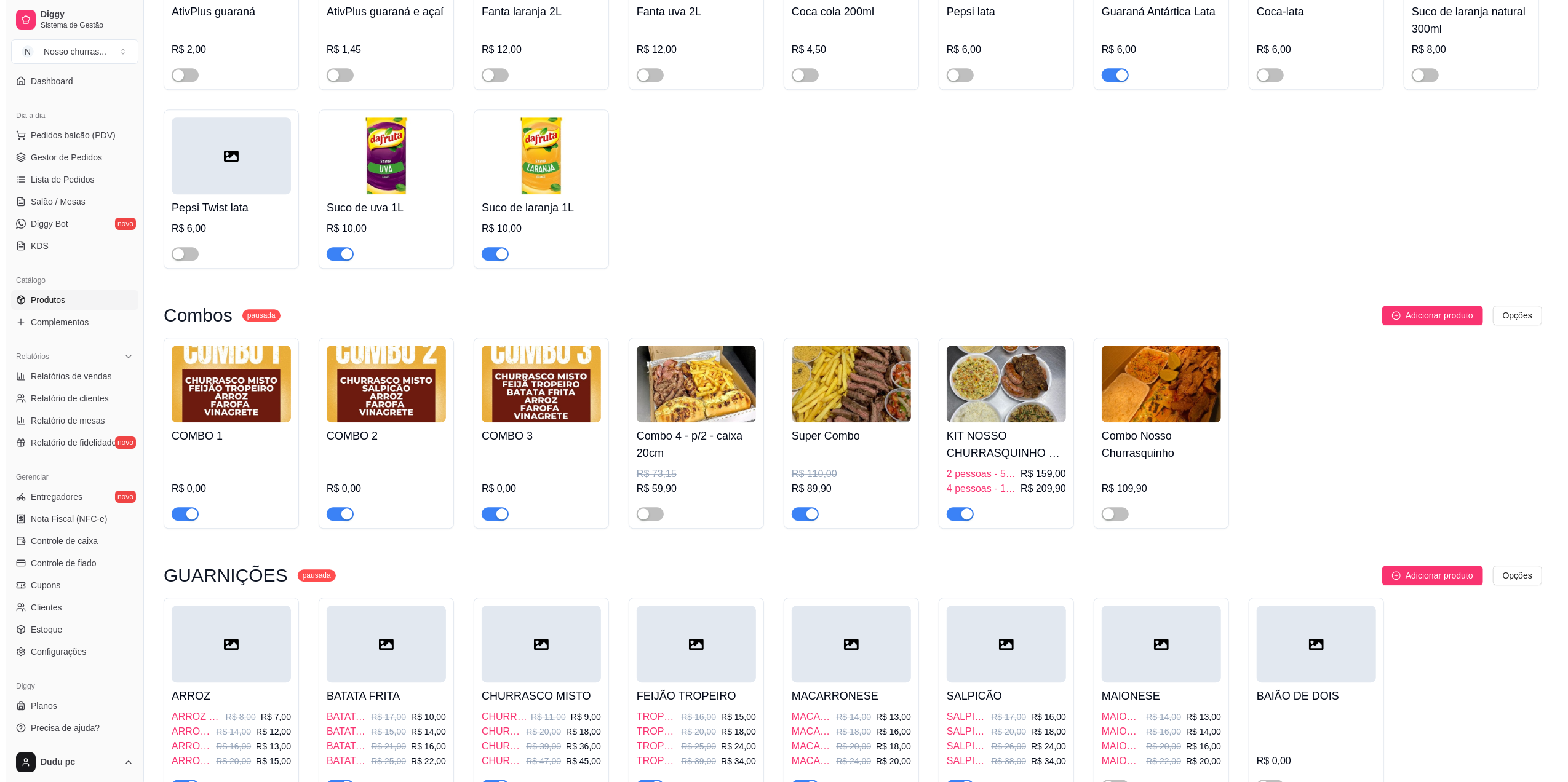
scroll to position [3324, 0]
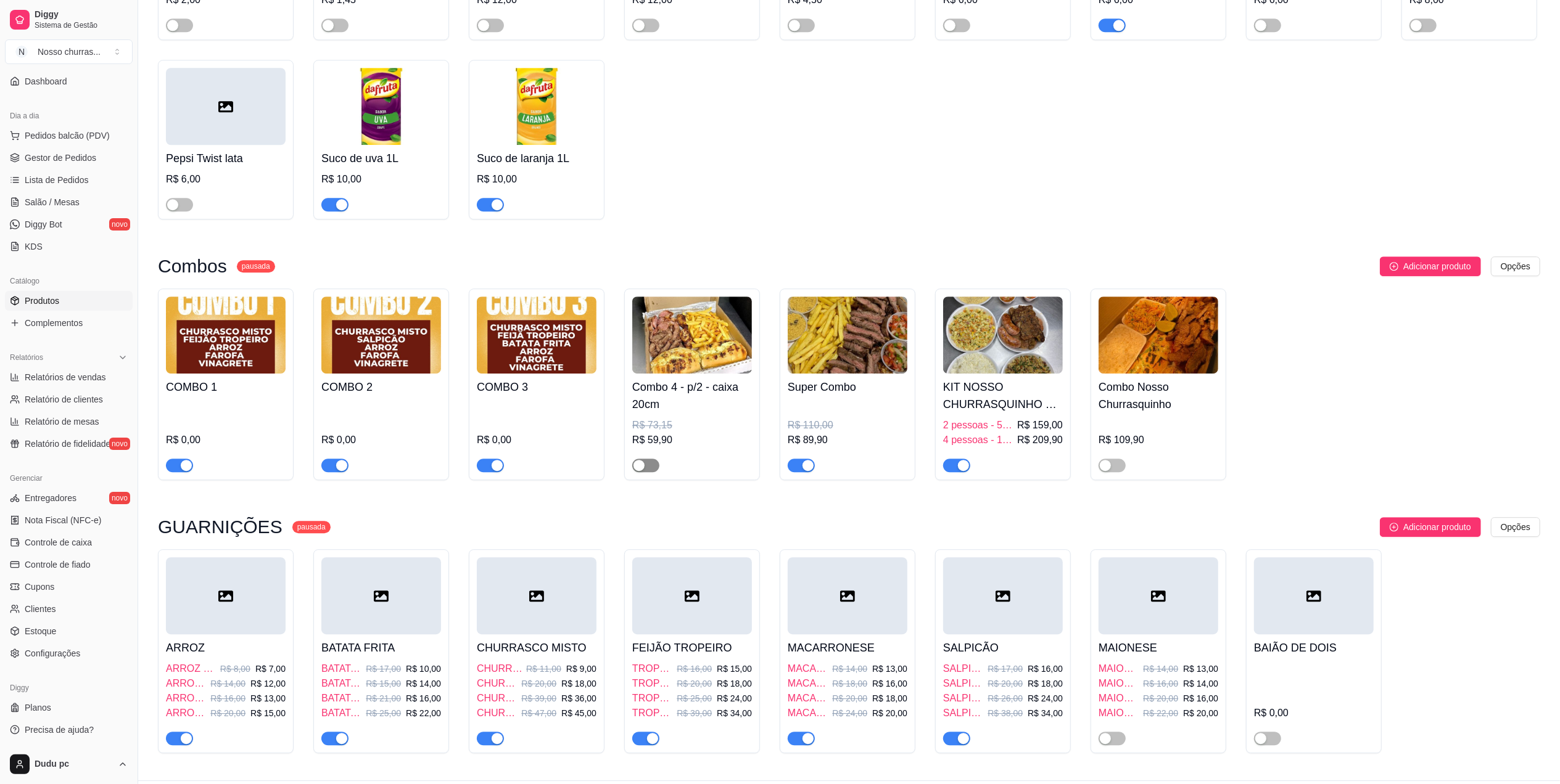
click at [650, 472] on span "button" at bounding box center [645, 465] width 27 height 14
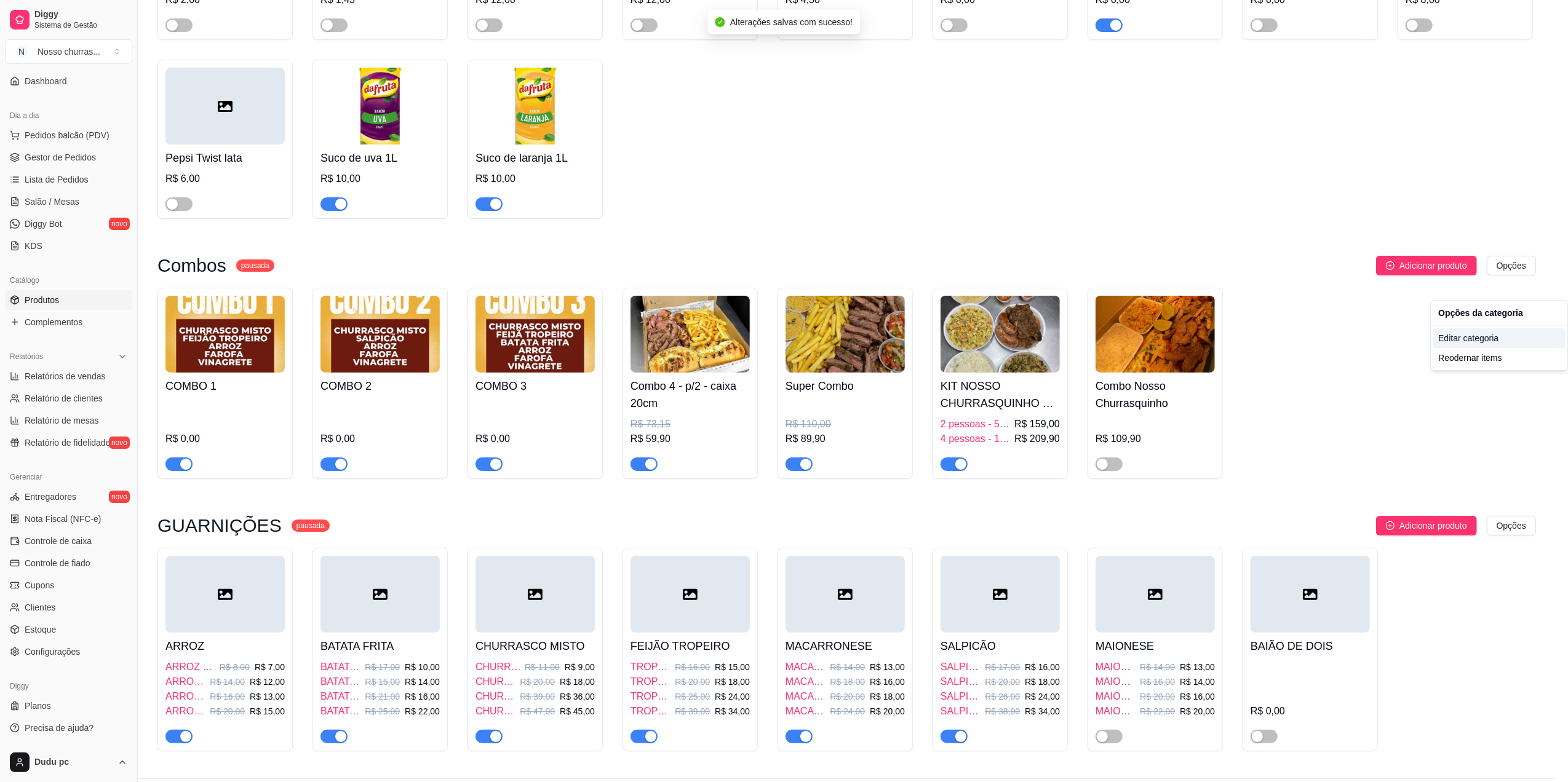
click at [1482, 333] on div "Editar categoria" at bounding box center [1499, 338] width 131 height 19
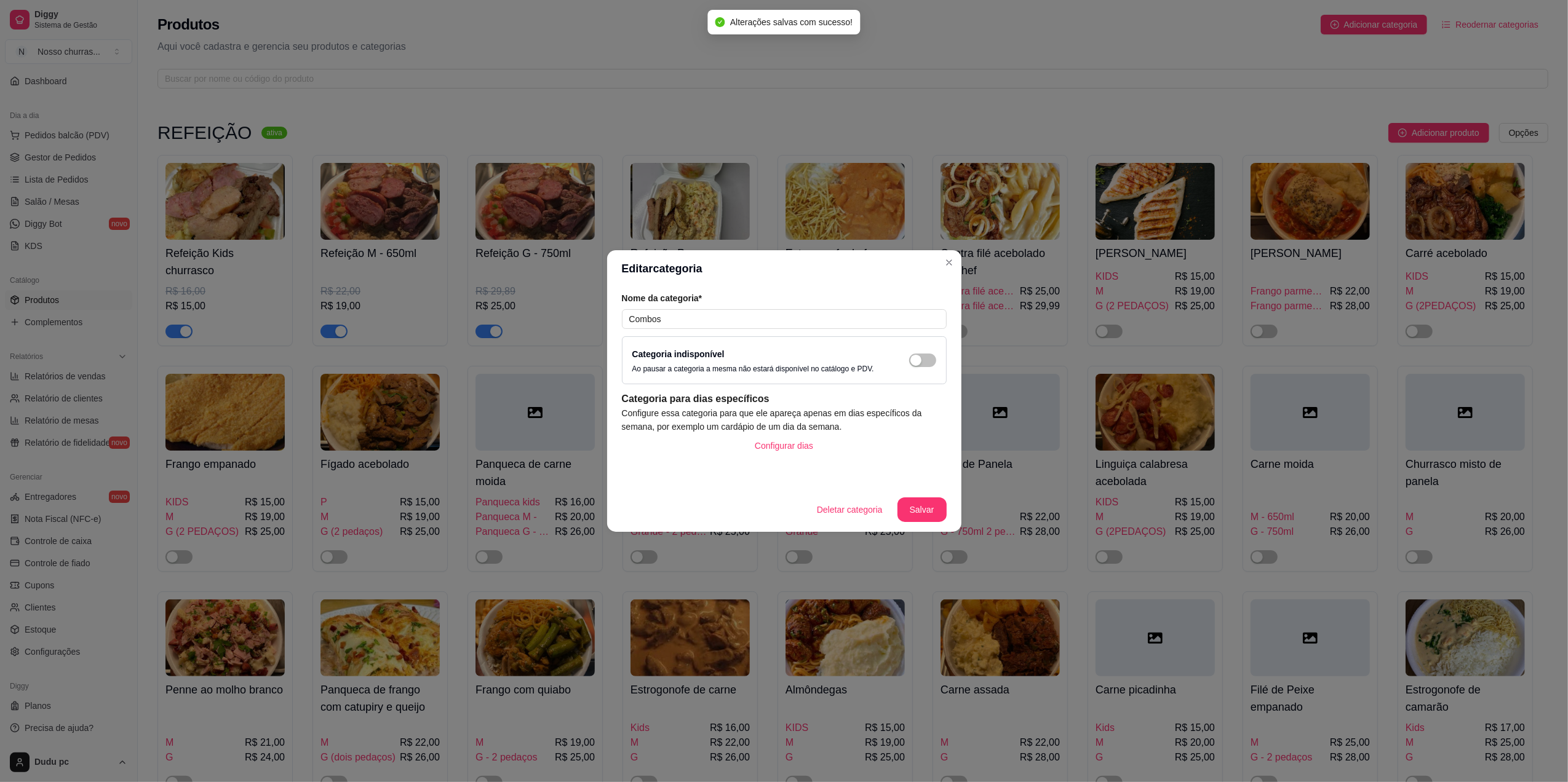
scroll to position [3220, 0]
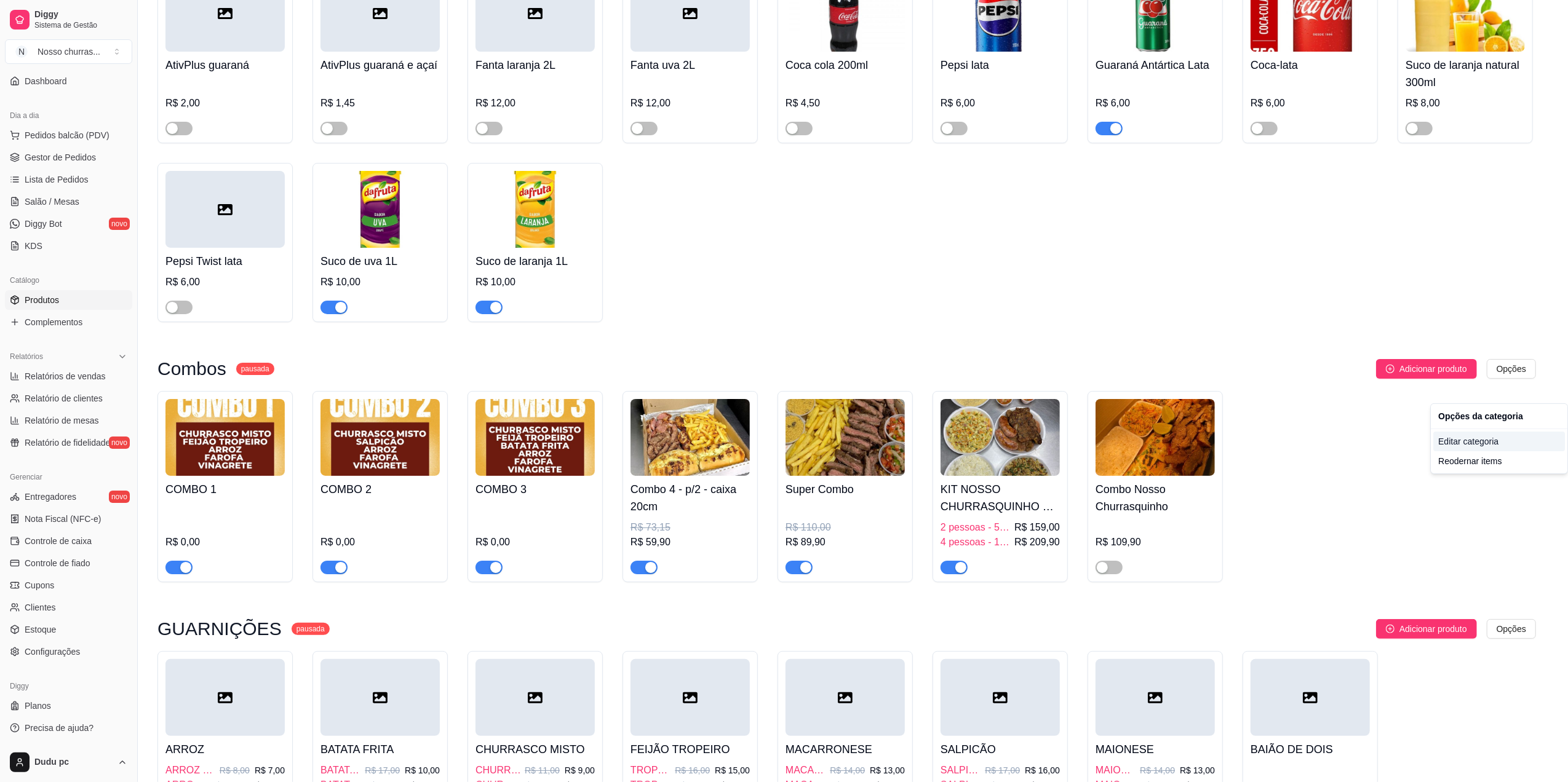
click at [1461, 446] on div "Editar categoria" at bounding box center [1499, 441] width 131 height 19
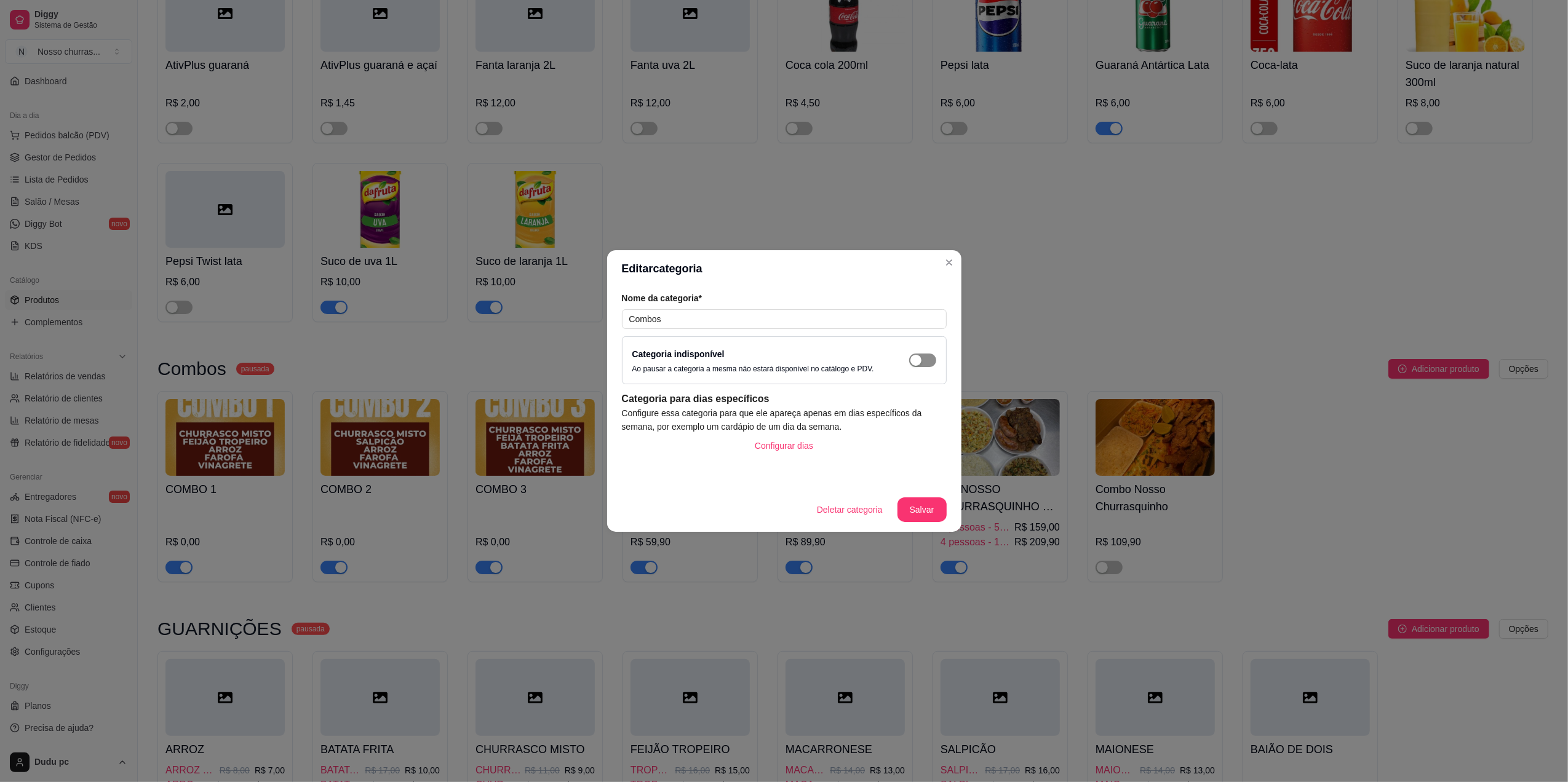
click at [934, 362] on span "button" at bounding box center [922, 360] width 27 height 14
click at [932, 507] on button "Salvar" at bounding box center [922, 510] width 49 height 25
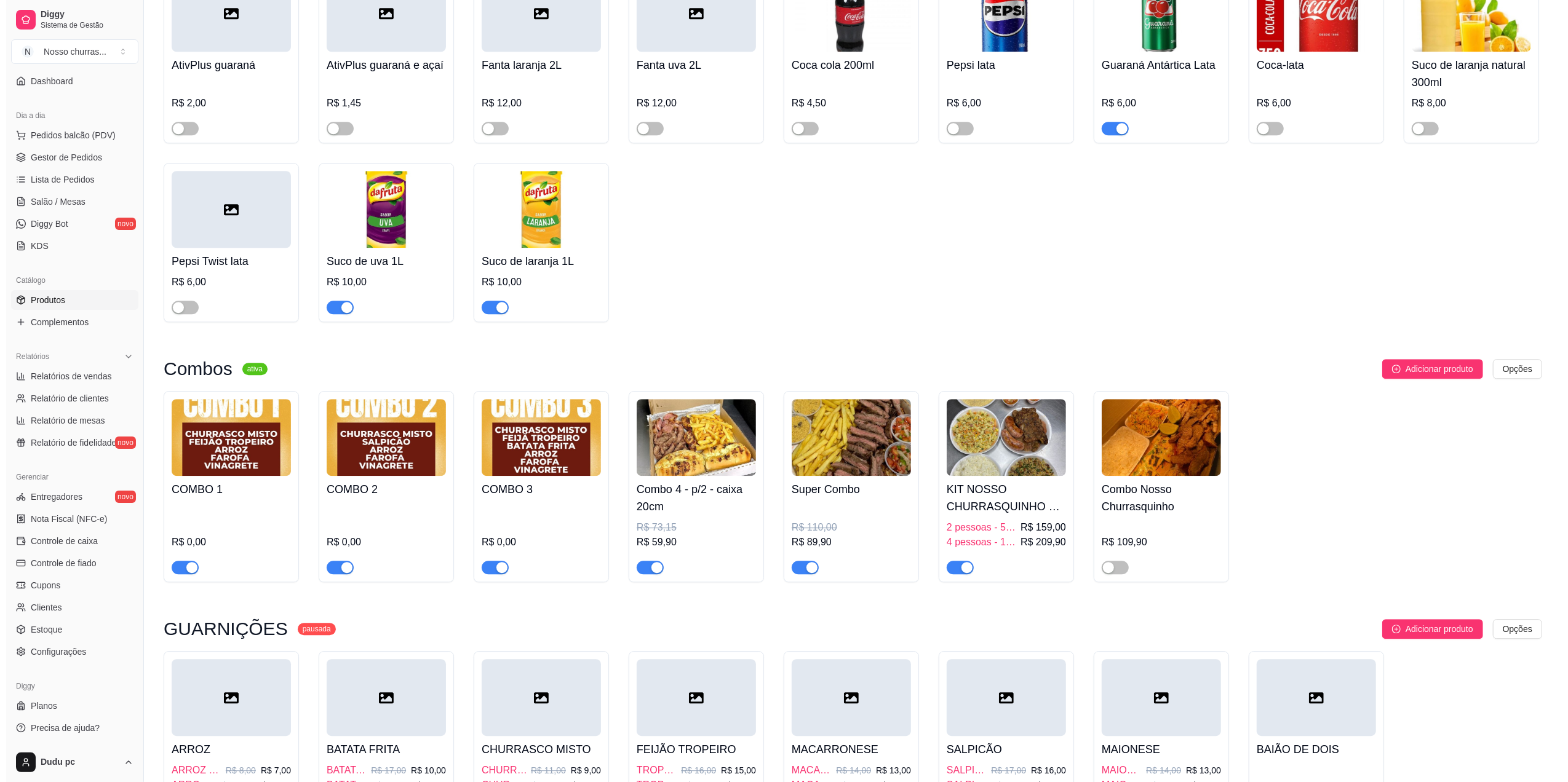
scroll to position [3380, 0]
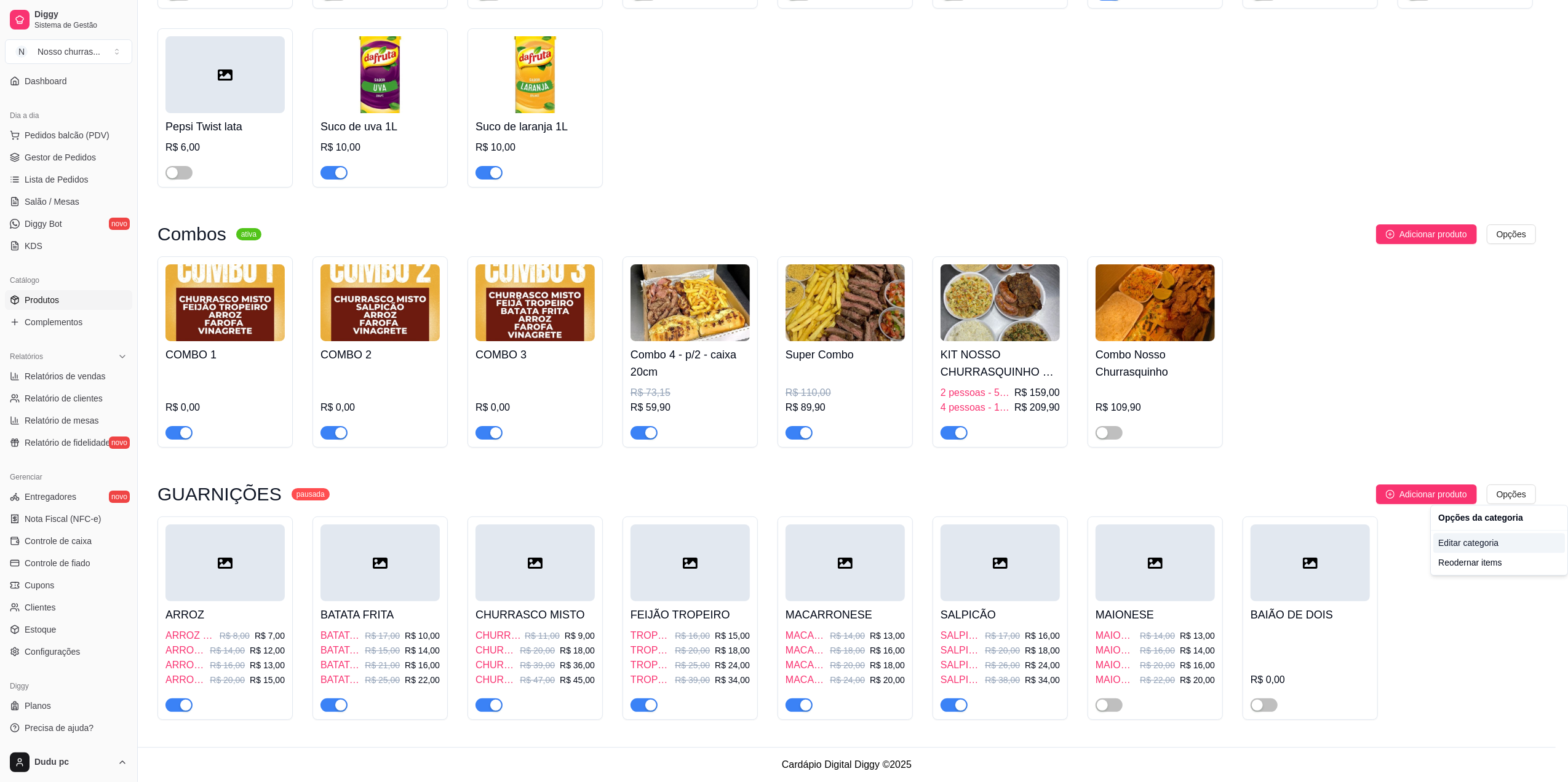
click at [1457, 542] on div "Editar categoria" at bounding box center [1499, 542] width 131 height 19
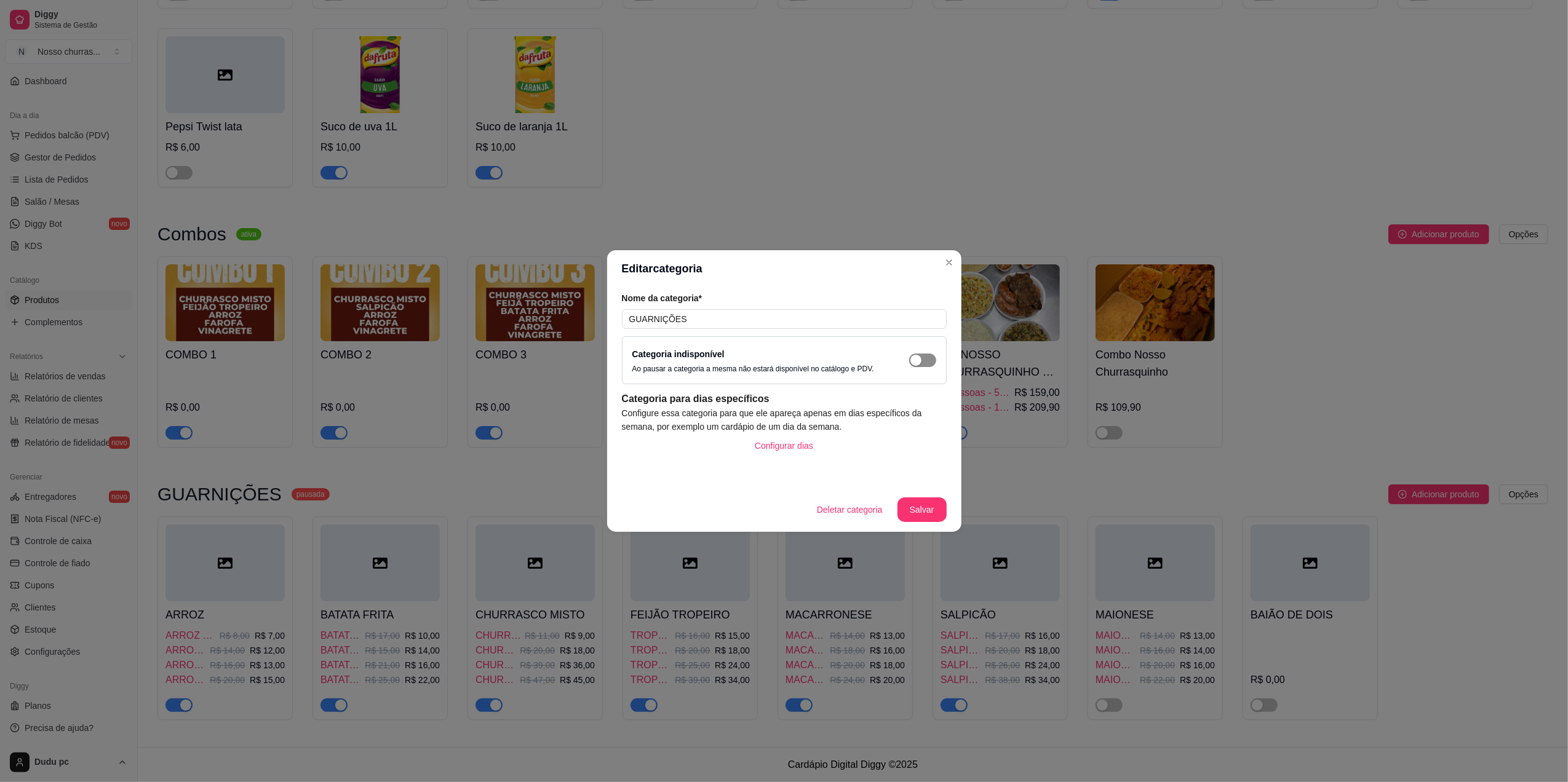
click at [919, 358] on div "button" at bounding box center [915, 360] width 11 height 11
click at [911, 514] on button "Salvar" at bounding box center [922, 510] width 48 height 24
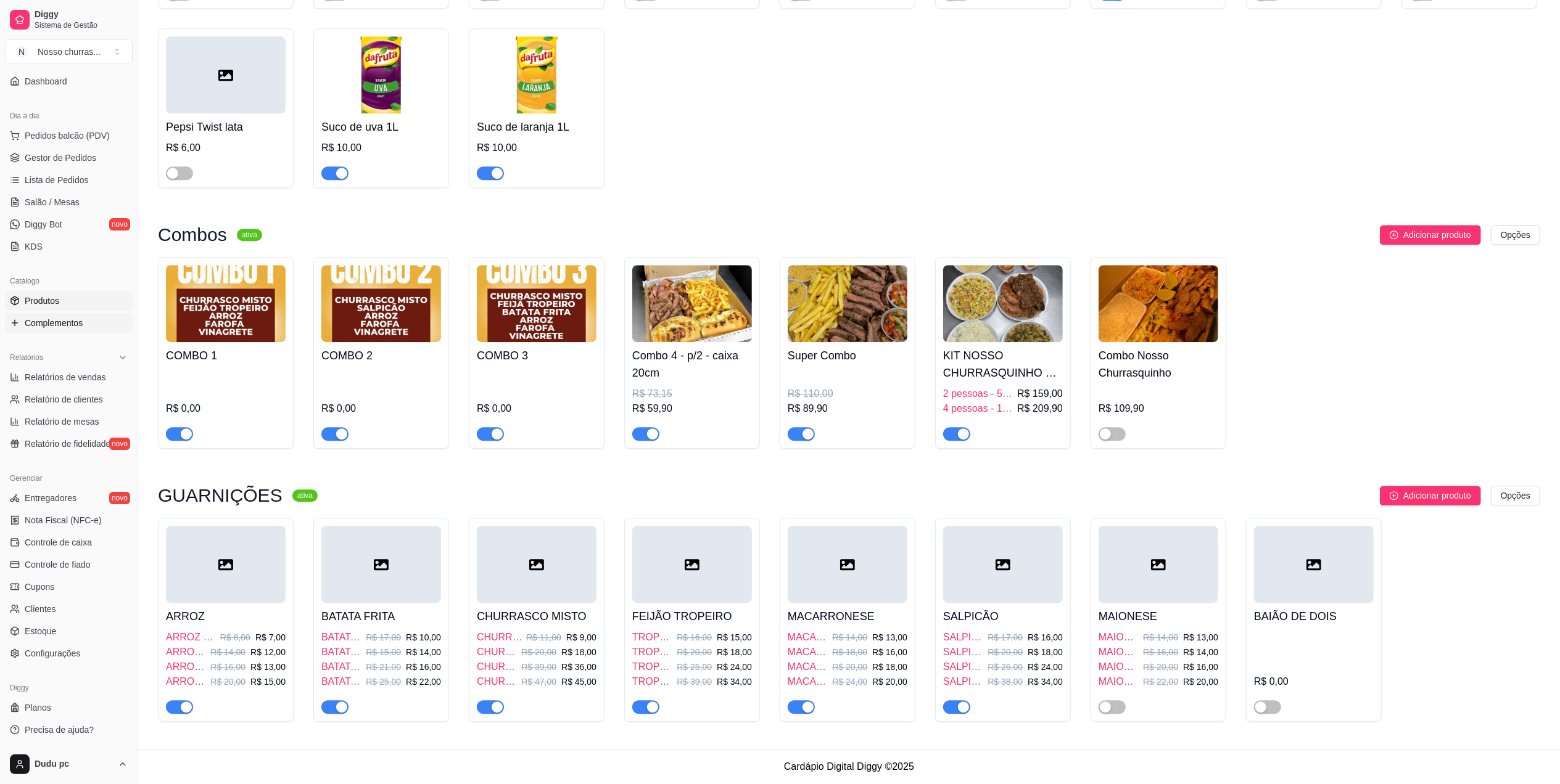
click at [37, 326] on span "Complementos" at bounding box center [54, 323] width 58 height 12
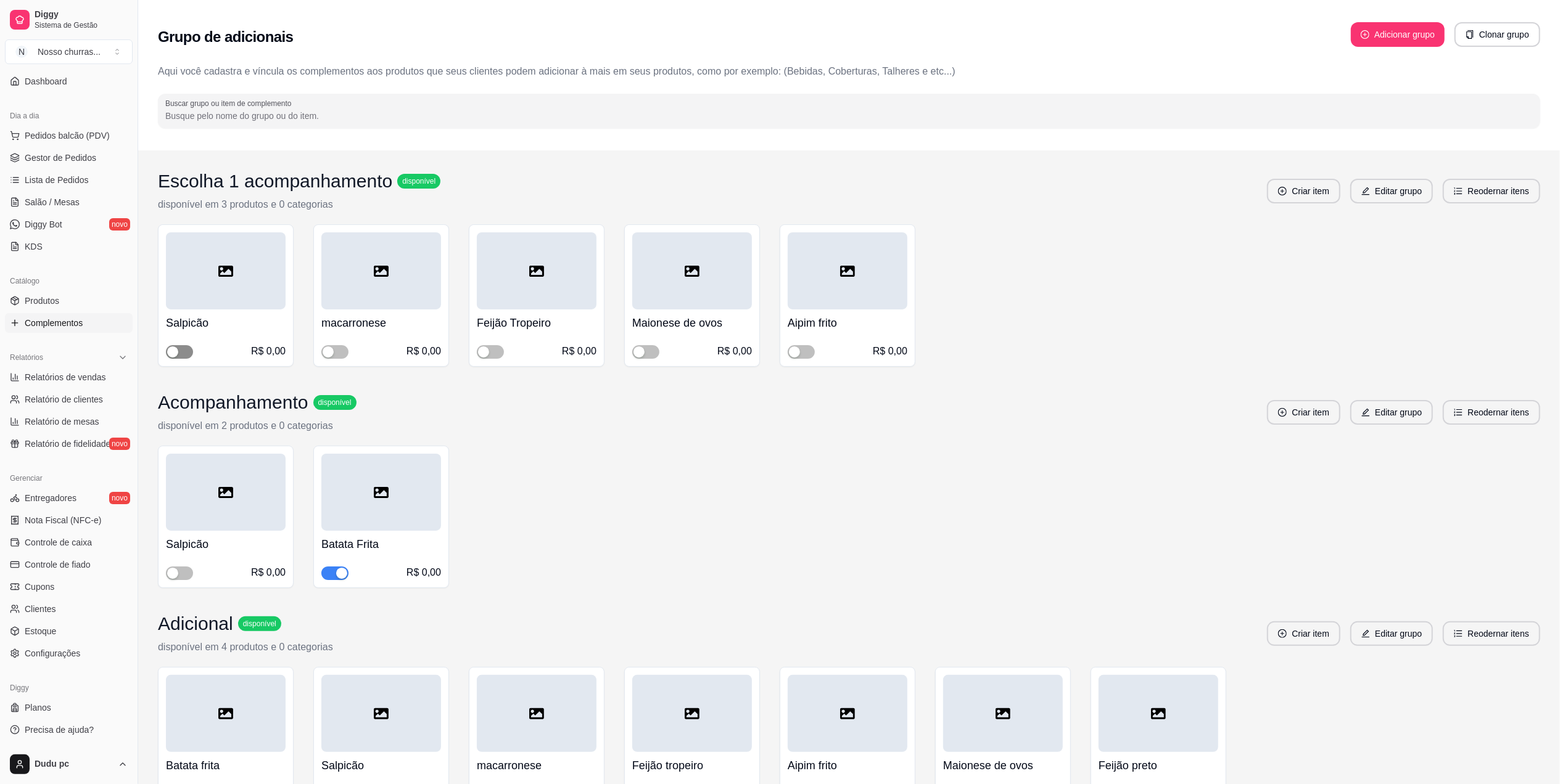
click at [186, 351] on span "button" at bounding box center [179, 352] width 27 height 14
click at [340, 347] on span "button" at bounding box center [335, 352] width 27 height 14
click at [499, 351] on span "button" at bounding box center [490, 352] width 27 height 14
click at [802, 350] on button "button" at bounding box center [800, 352] width 27 height 14
click at [186, 571] on span "button" at bounding box center [179, 573] width 27 height 14
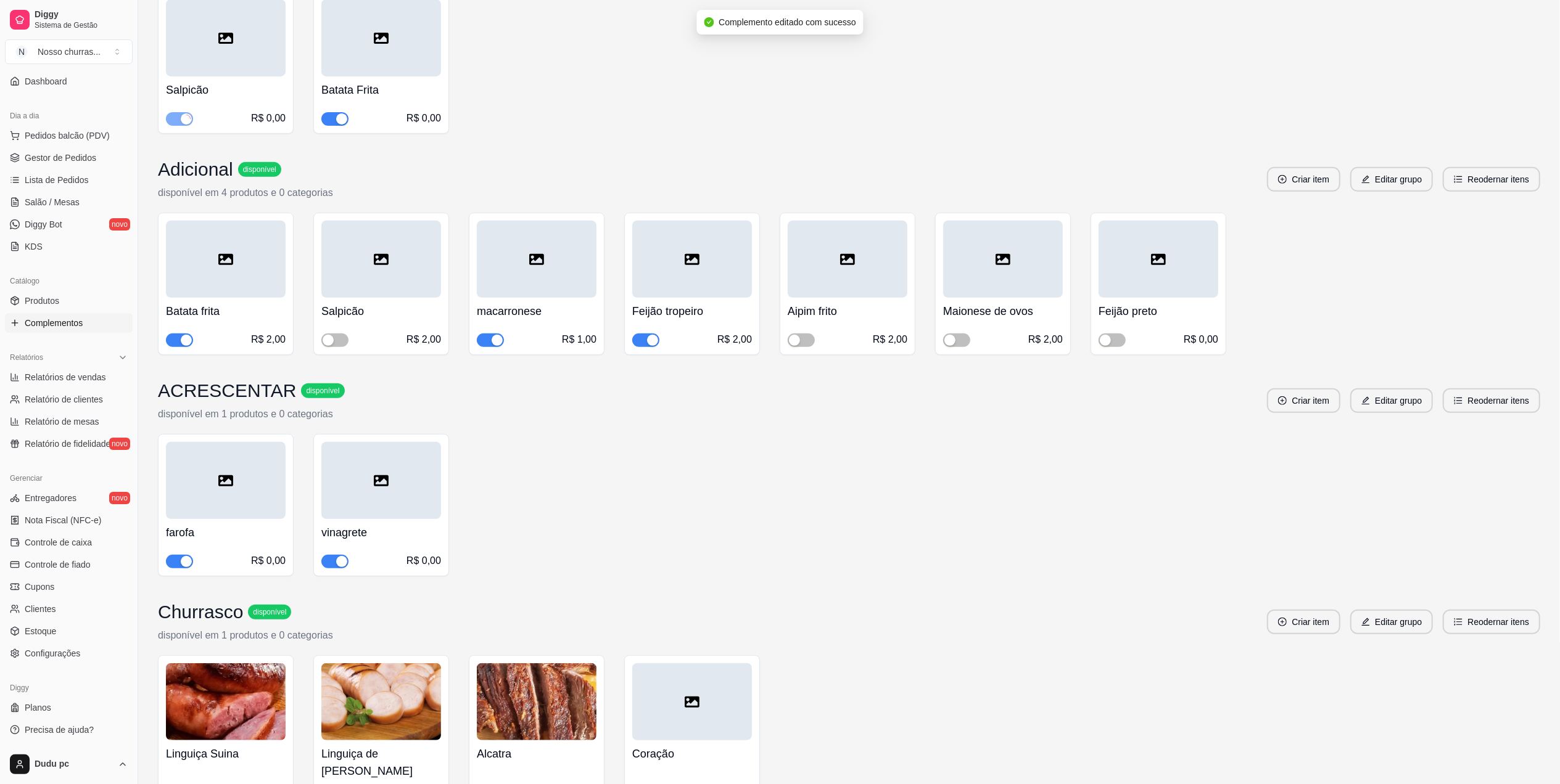
scroll to position [460, 0]
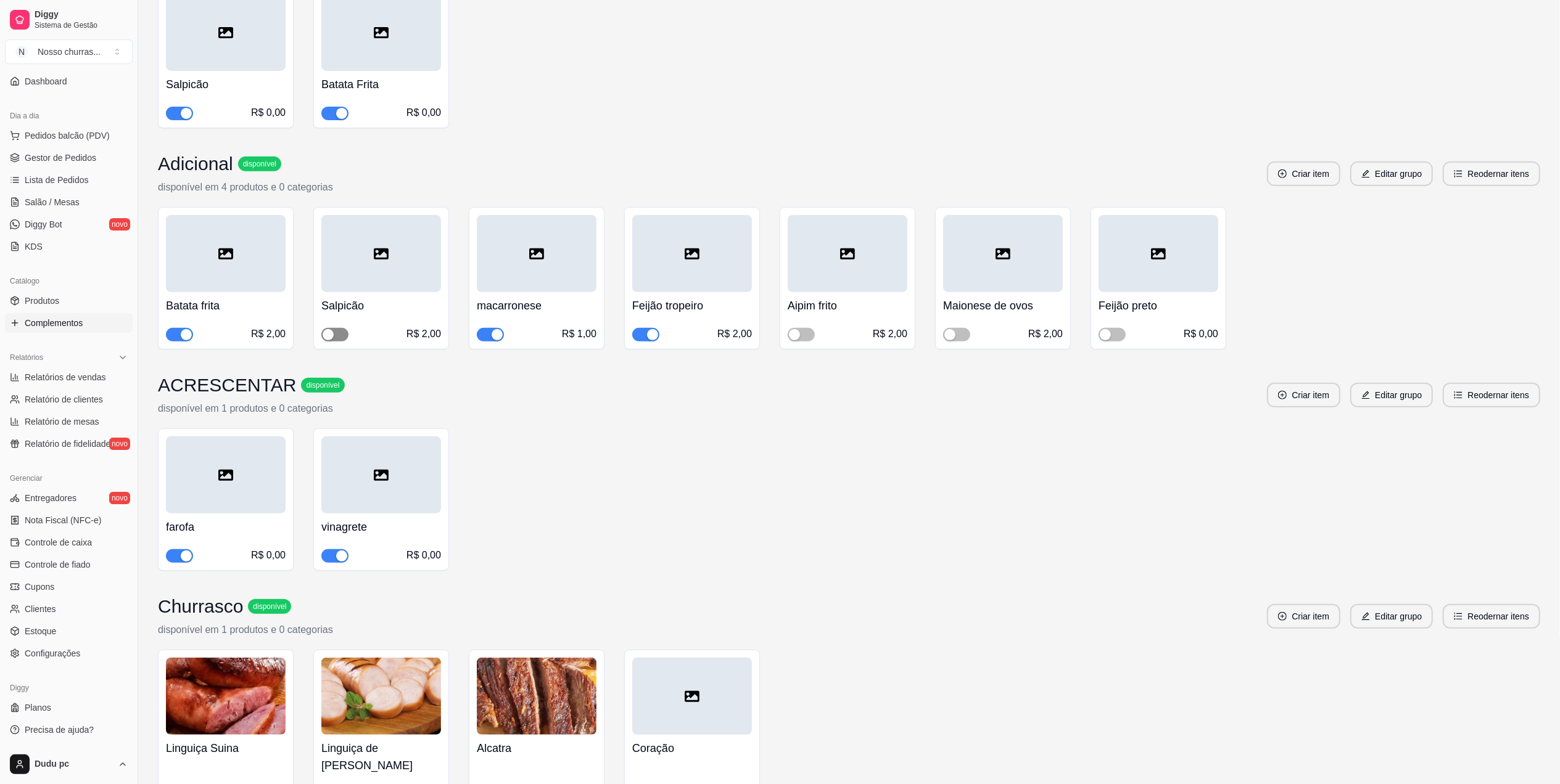
click at [340, 332] on span "button" at bounding box center [335, 334] width 27 height 14
click at [755, 54] on div "Salpicão R$ 0,00 Batata Frita R$ 0,00" at bounding box center [849, 56] width 1382 height 143
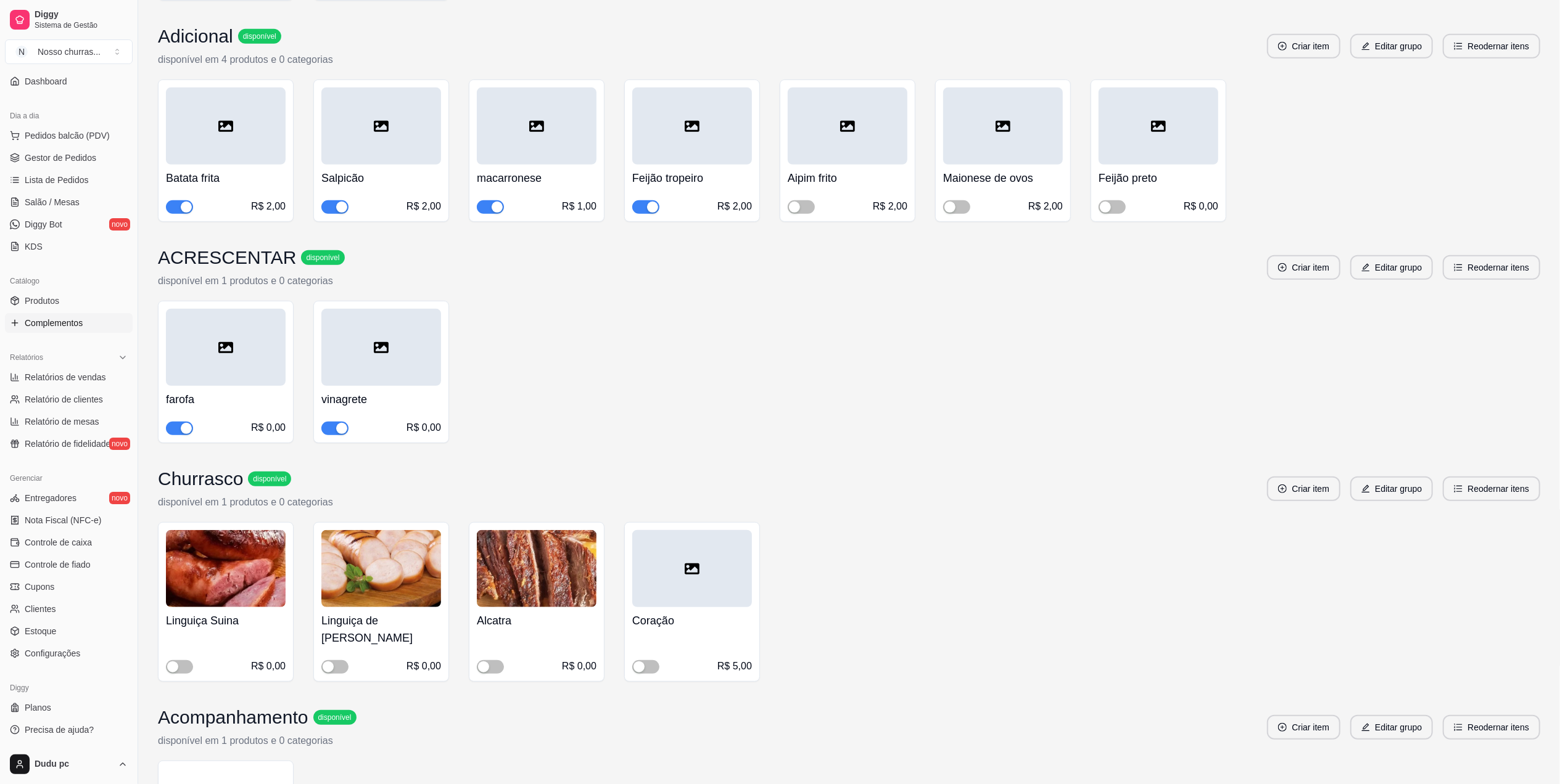
scroll to position [657, 0]
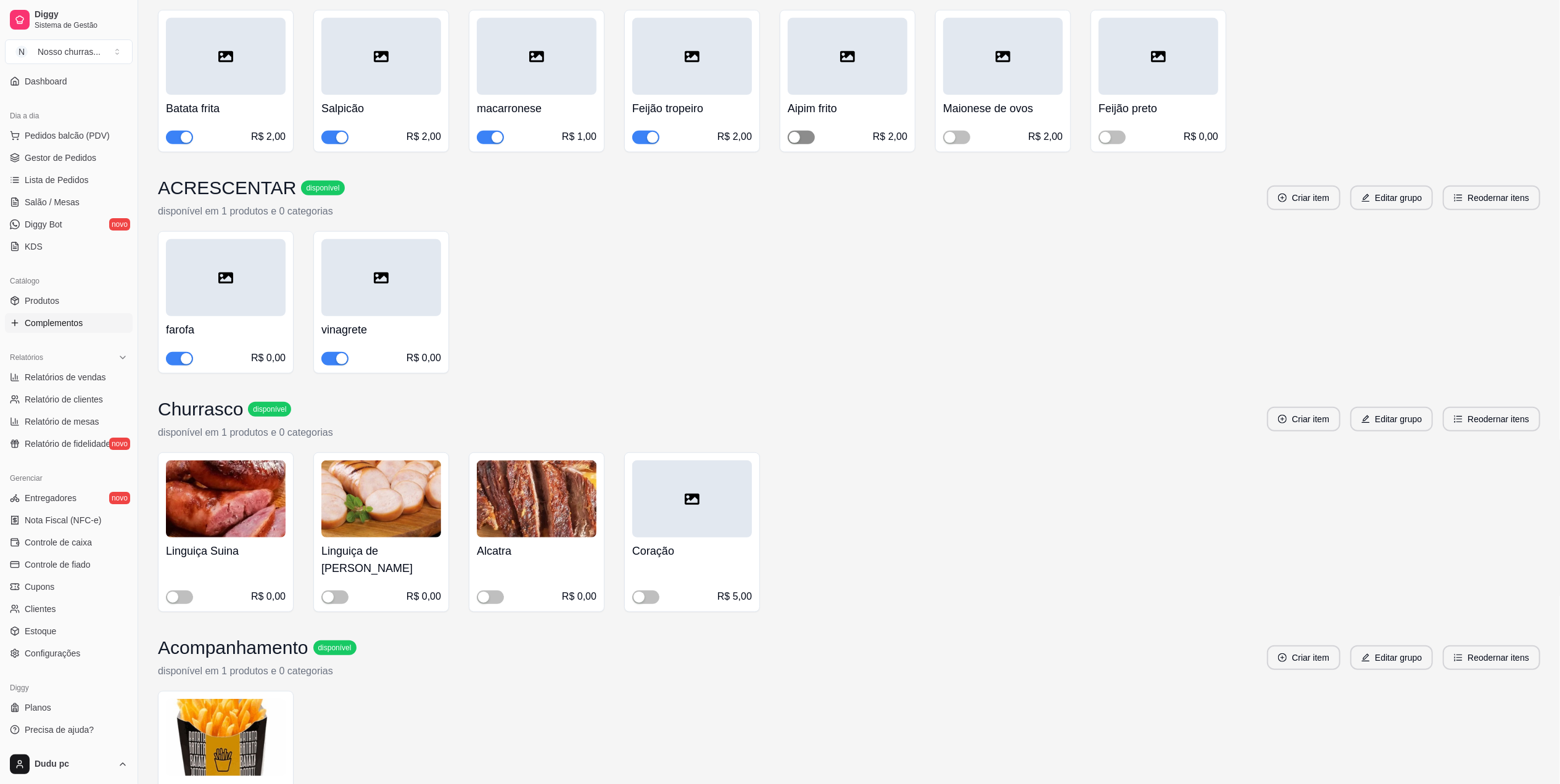
click at [812, 137] on span "button" at bounding box center [800, 138] width 27 height 14
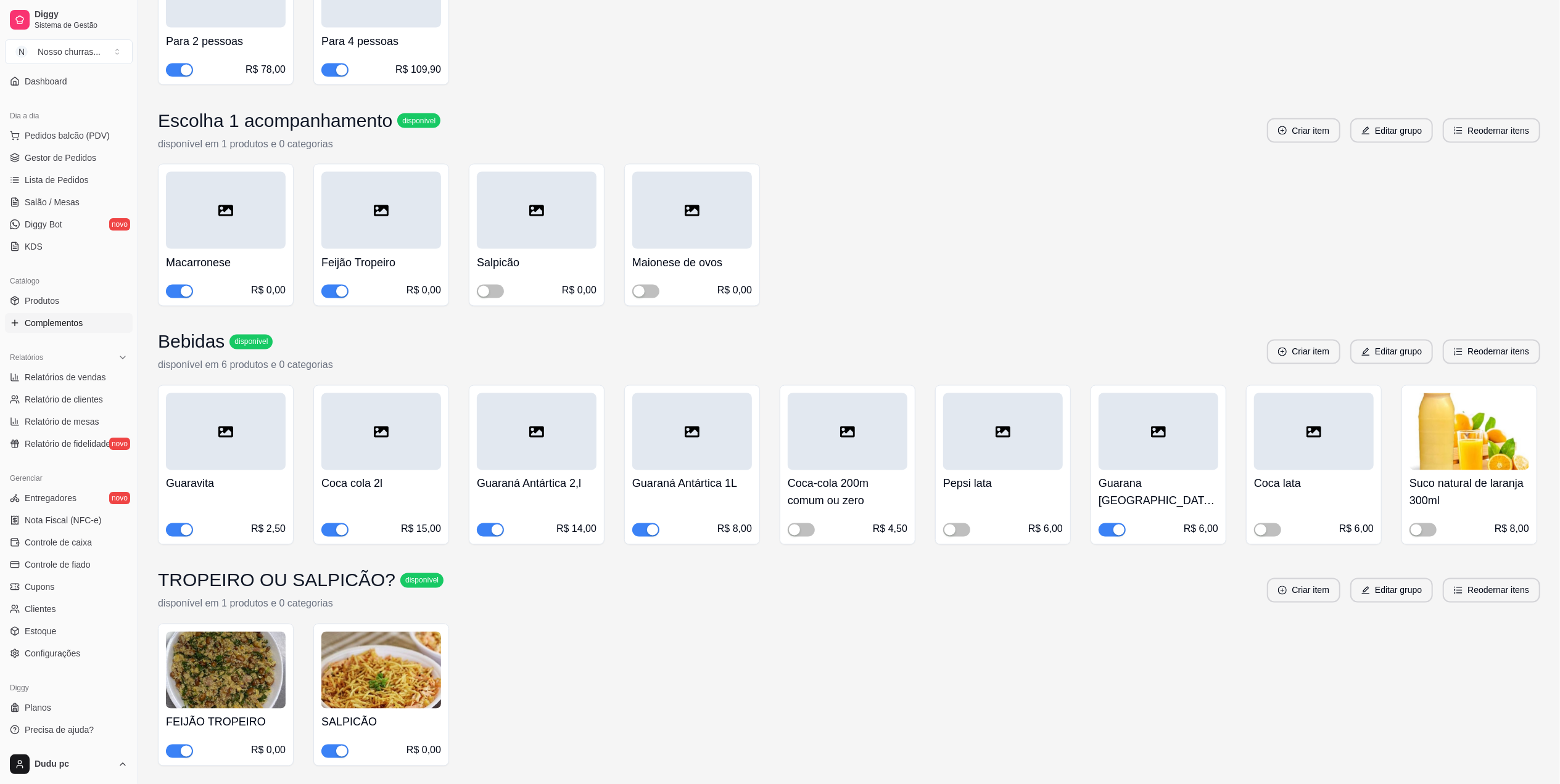
scroll to position [2071, 0]
click at [492, 283] on span "button" at bounding box center [490, 290] width 27 height 14
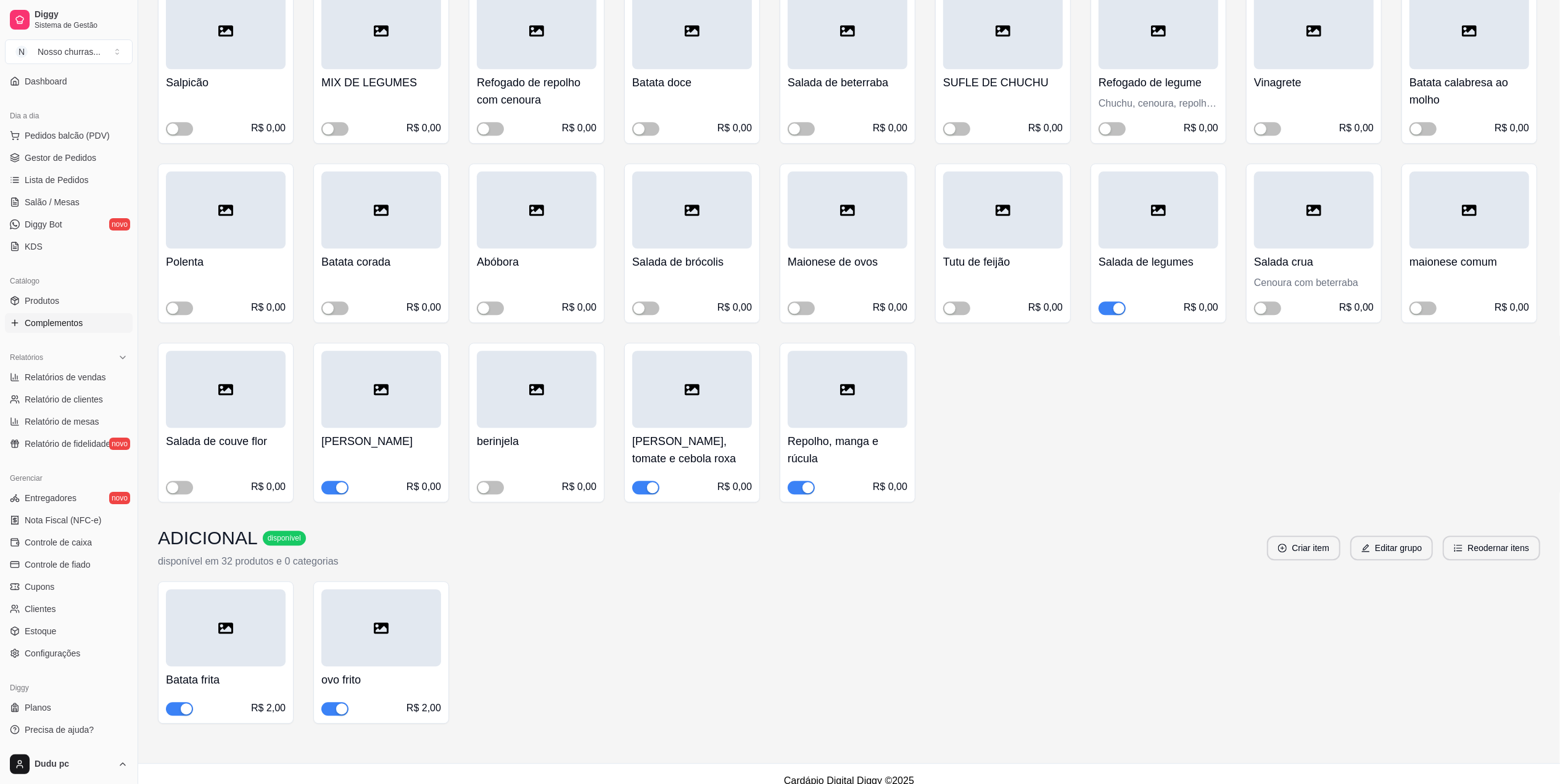
scroll to position [3114, 0]
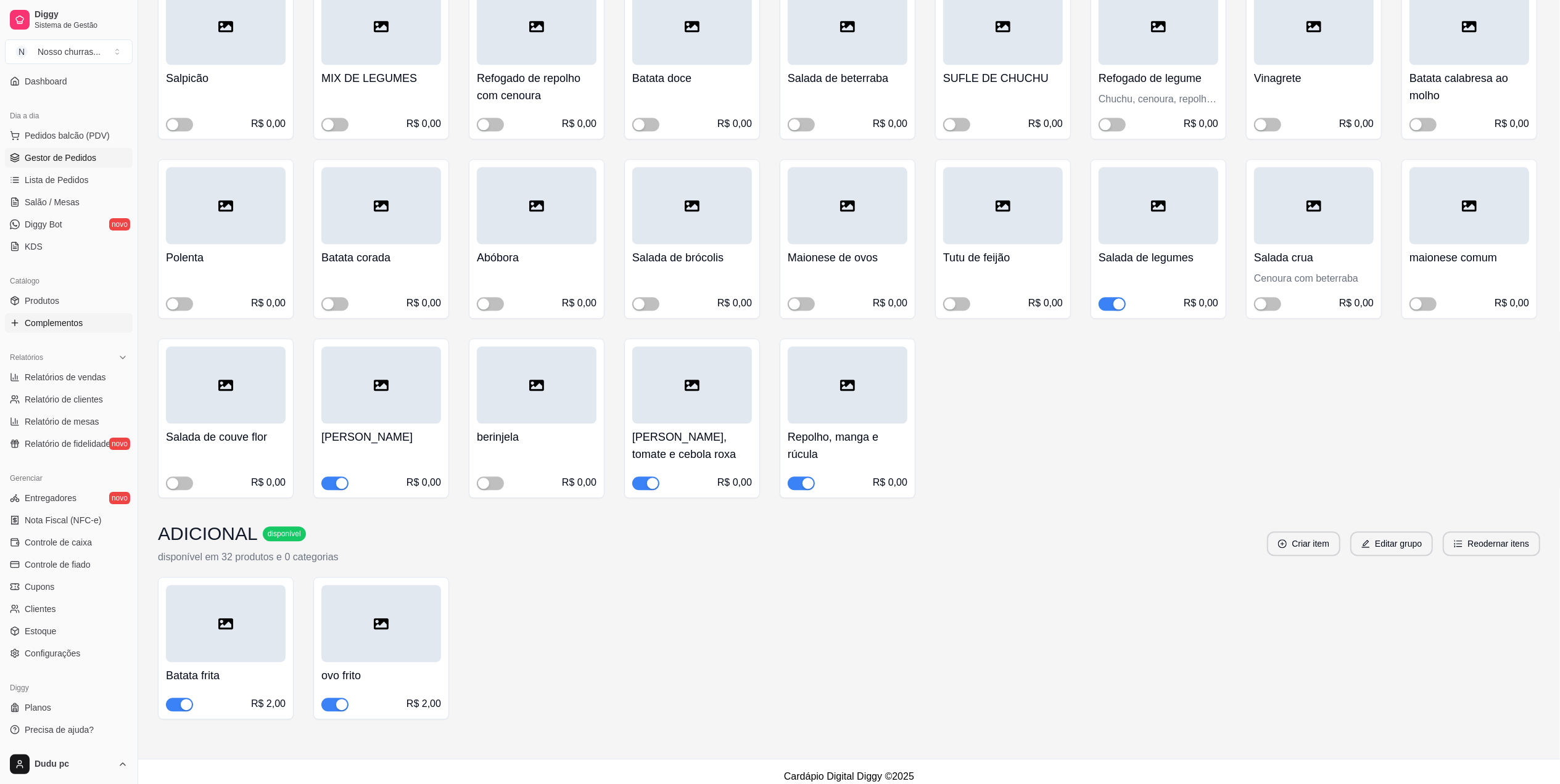
click at [40, 159] on span "Gestor de Pedidos" at bounding box center [60, 157] width 72 height 12
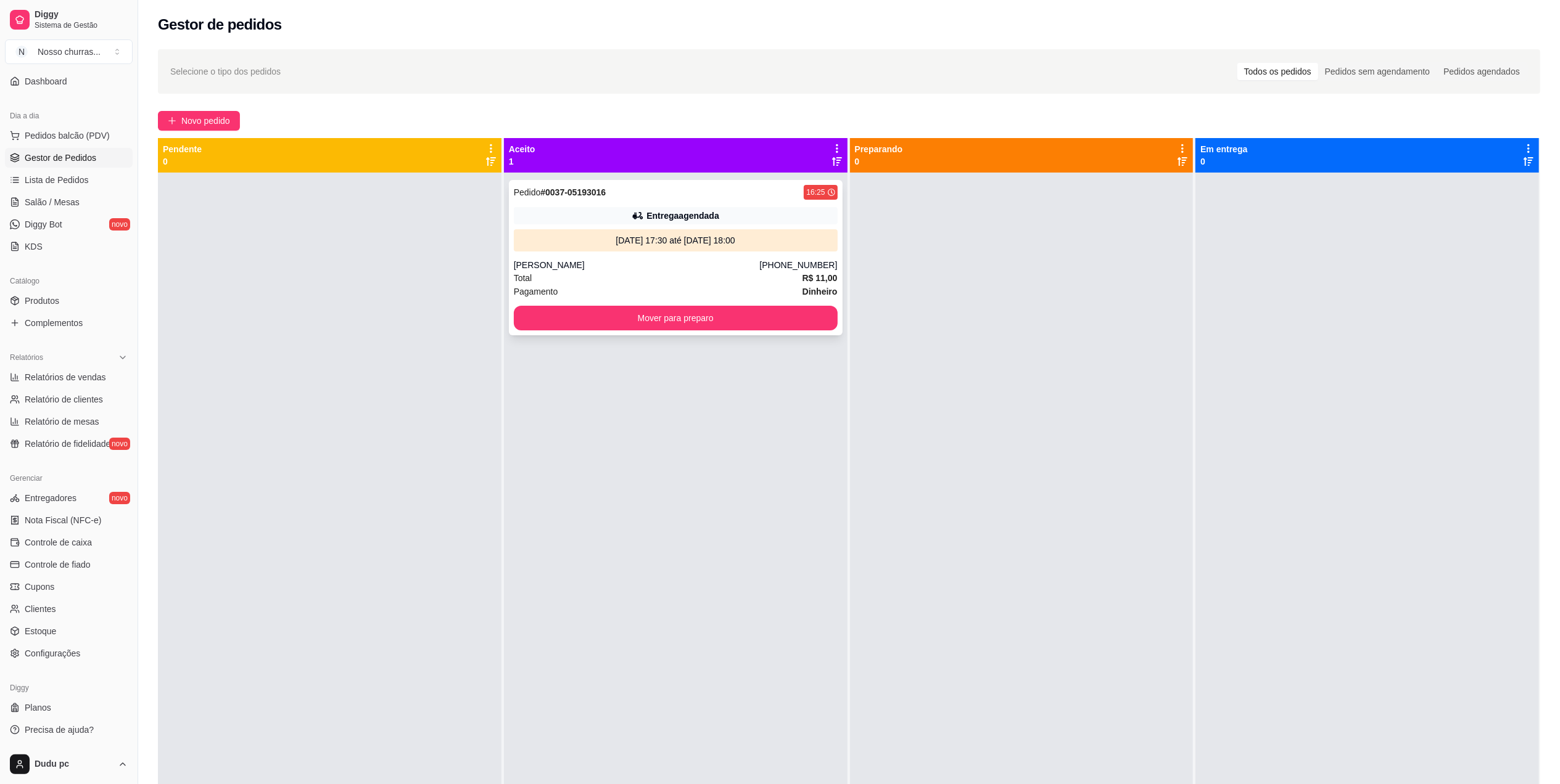
click at [625, 226] on div "Pedido # 0037-05193016 16:25 Entrega agendada [DATE] 17:30 até [DATE] 18:00 [PE…" at bounding box center [676, 258] width 334 height 156
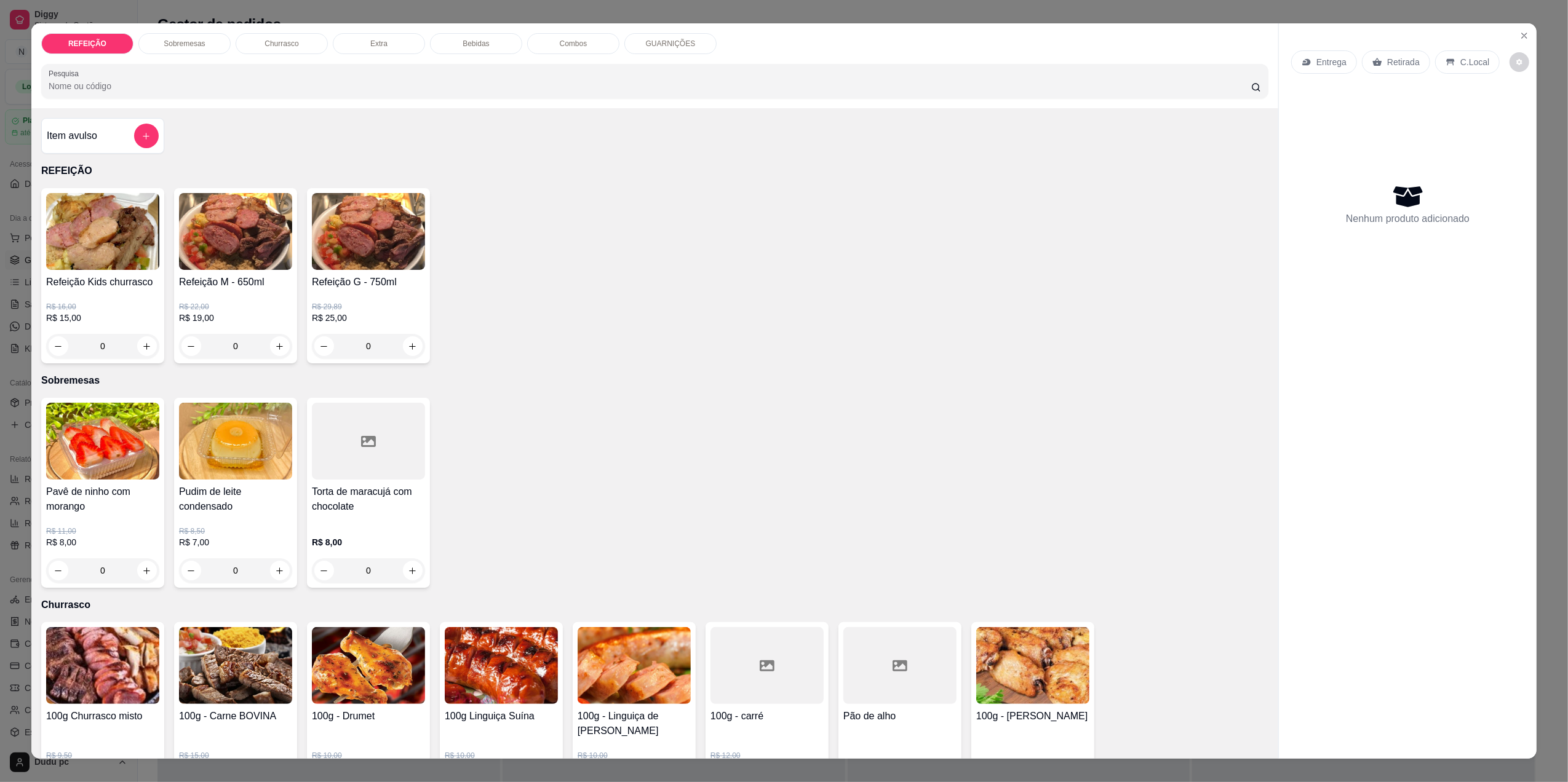
scroll to position [103, 0]
click at [633, 0] on div "REFEIÇÃO Sobremesas Churrasco Extra Bebidas Combos GUARNIÇÕES Pesquisa Item avu…" at bounding box center [784, 391] width 1568 height 782
